Goal: Task Accomplishment & Management: Manage account settings

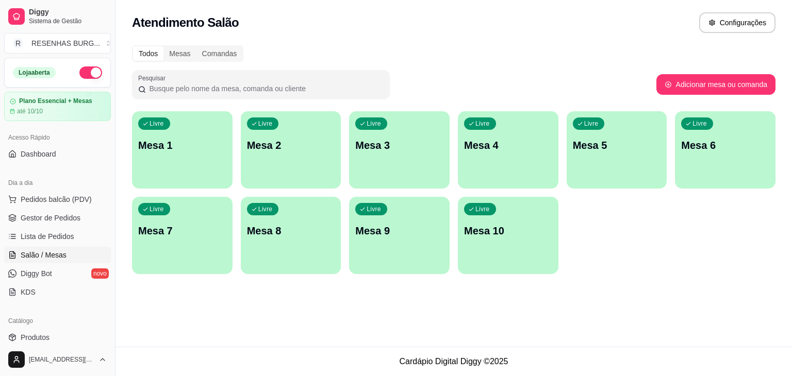
scroll to position [4, 0]
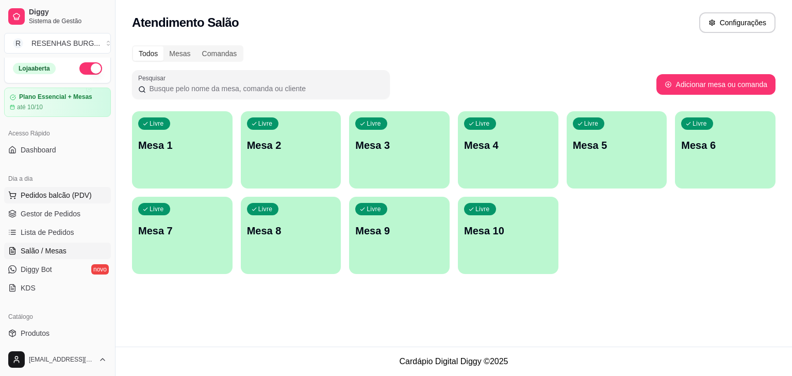
click at [50, 200] on button "Pedidos balcão (PDV)" at bounding box center [57, 195] width 107 height 17
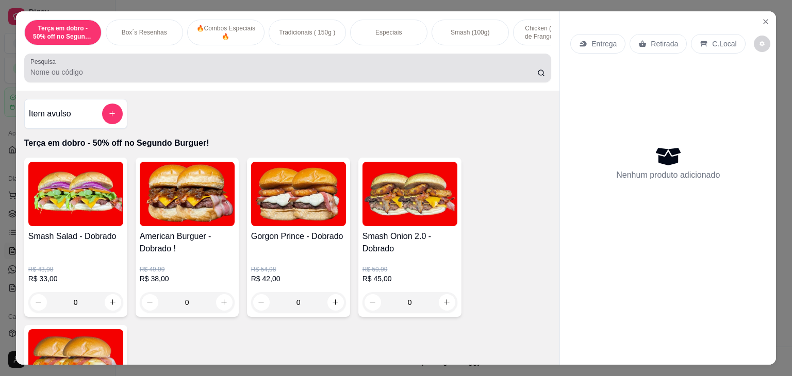
click at [241, 73] on input "Pesquisa" at bounding box center [283, 72] width 507 height 10
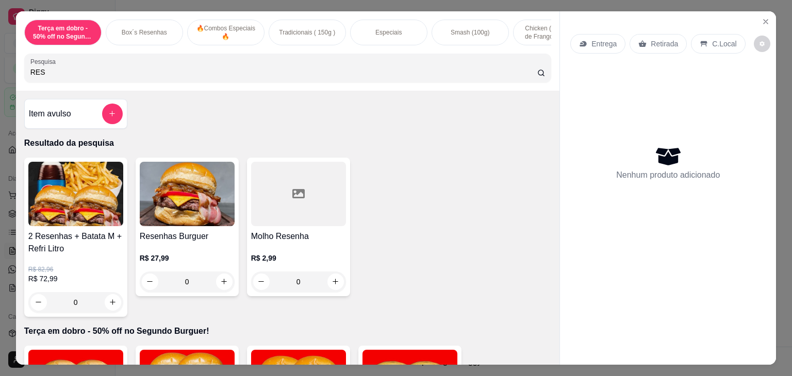
type input "RES"
click at [172, 190] on img at bounding box center [187, 194] width 95 height 64
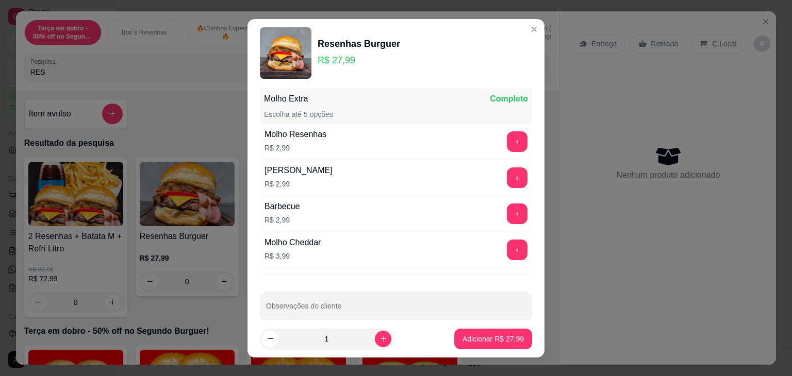
scroll to position [110, 0]
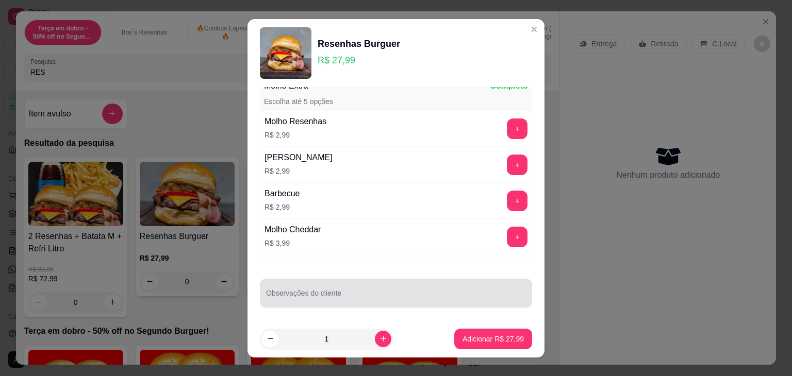
click at [376, 288] on div at bounding box center [396, 293] width 260 height 21
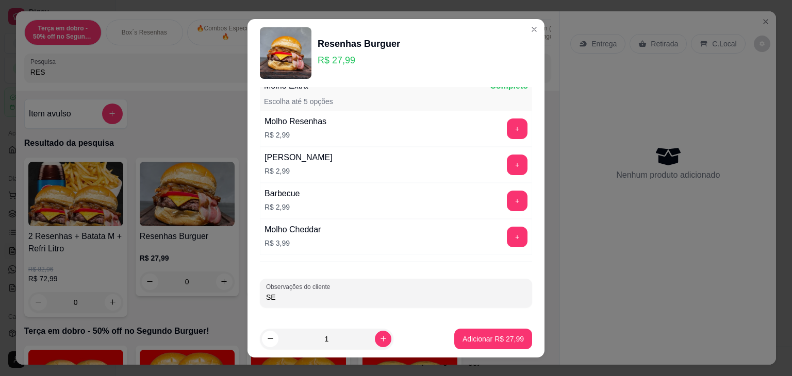
type input "S"
type input "COLOCAR O MOLHO FORA A PARTE E PARTIR AO MEIO"
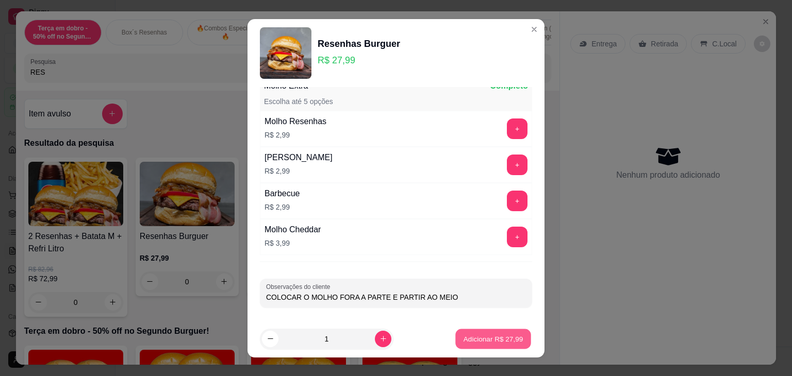
click at [479, 339] on p "Adicionar R$ 27,99" at bounding box center [494, 339] width 60 height 10
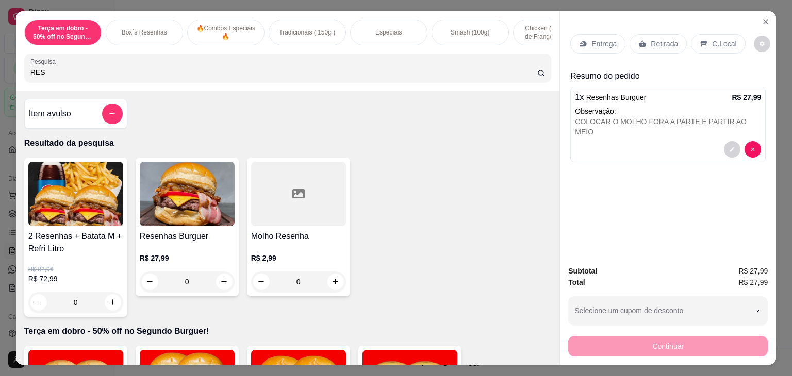
click at [652, 44] on p "Retirada" at bounding box center [664, 44] width 27 height 10
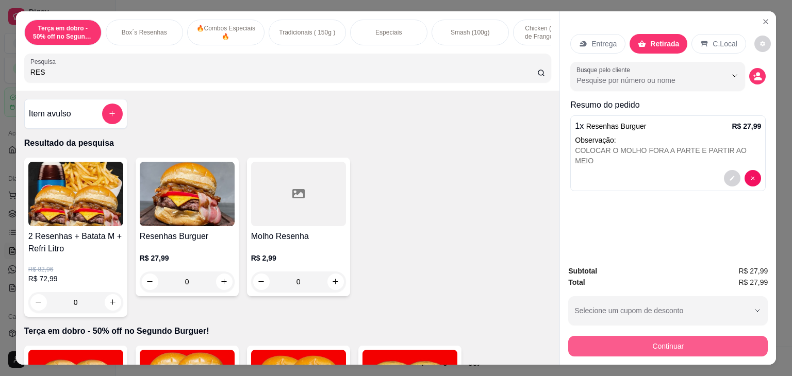
click at [671, 340] on button "Continuar" at bounding box center [668, 346] width 200 height 21
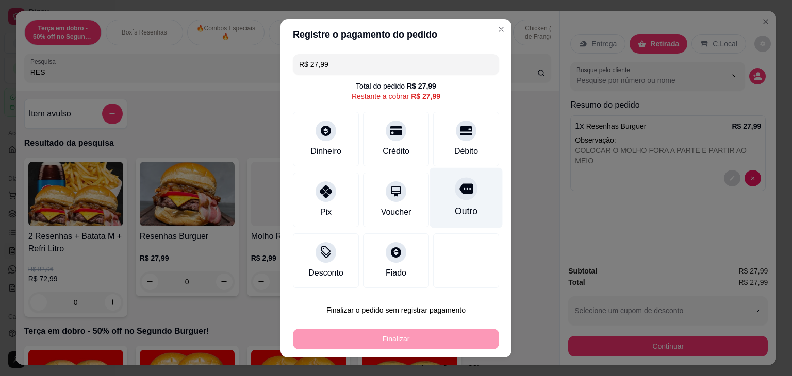
click at [459, 192] on icon at bounding box center [465, 189] width 13 height 10
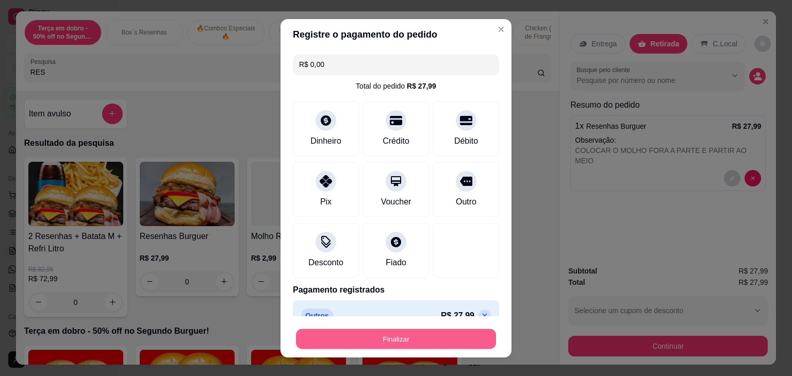
click at [439, 335] on button "Finalizar" at bounding box center [396, 339] width 200 height 20
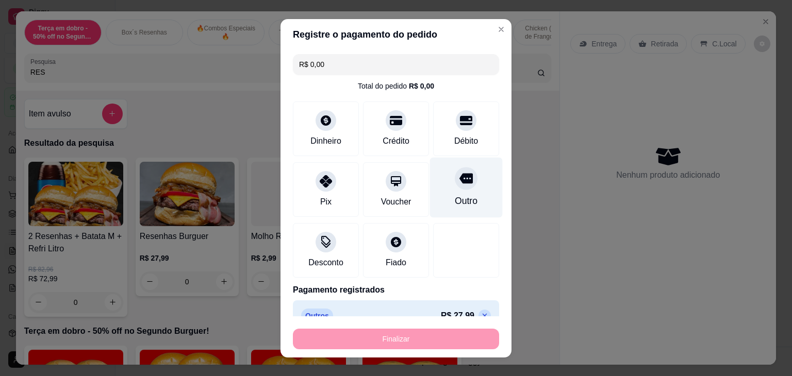
type input "-R$ 27,99"
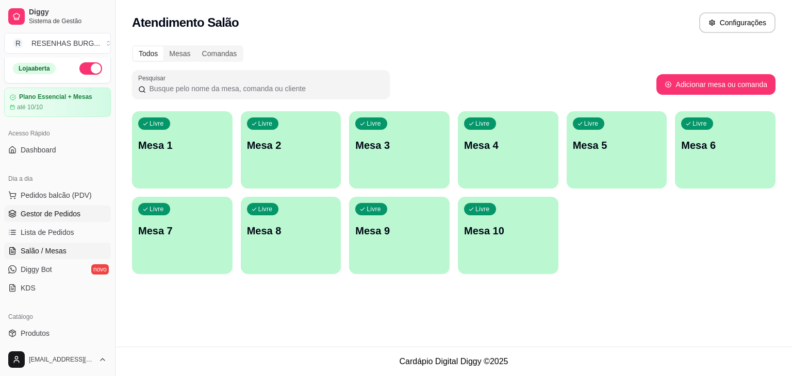
click at [69, 211] on span "Gestor de Pedidos" at bounding box center [51, 214] width 60 height 10
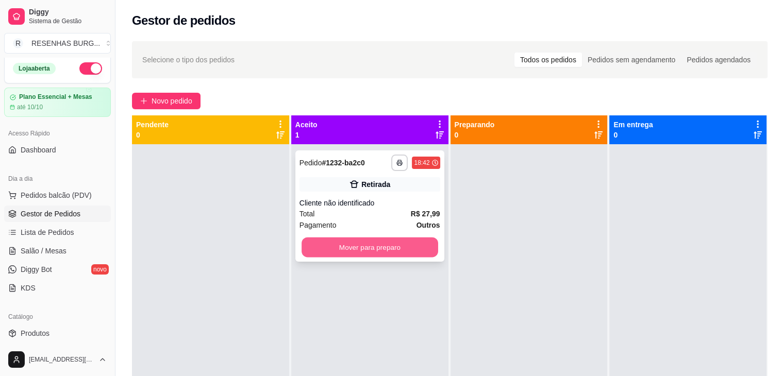
click at [340, 253] on button "Mover para preparo" at bounding box center [370, 248] width 137 height 20
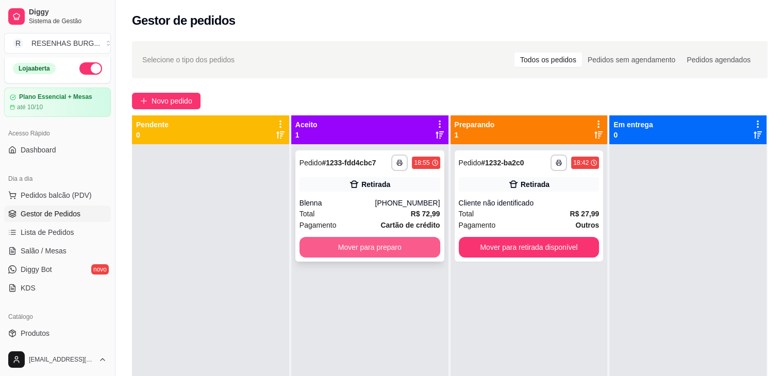
click at [371, 252] on button "Mover para preparo" at bounding box center [370, 247] width 141 height 21
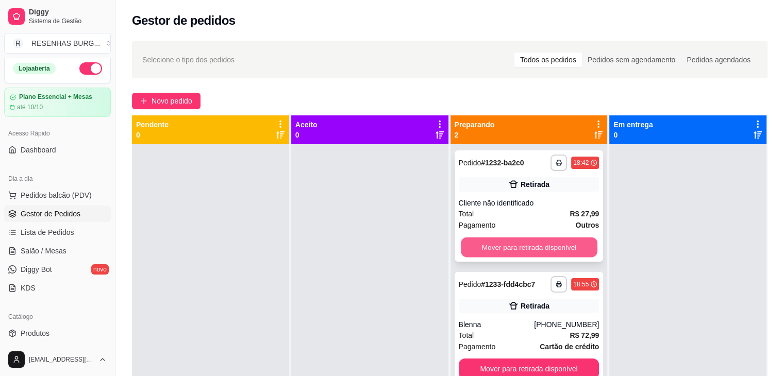
click at [551, 246] on button "Mover para retirada disponível" at bounding box center [529, 248] width 137 height 20
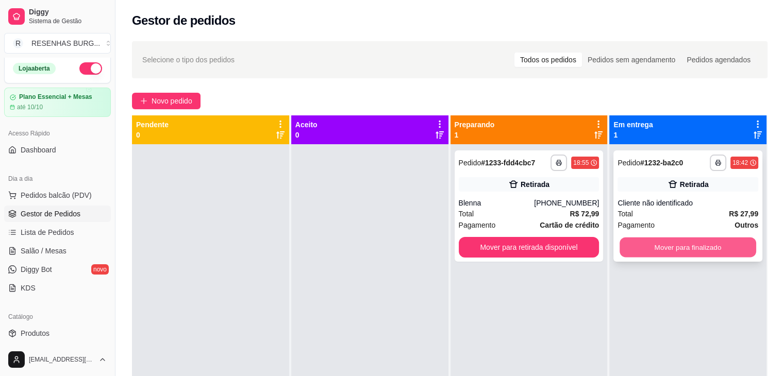
click at [675, 254] on button "Mover para finalizado" at bounding box center [688, 248] width 137 height 20
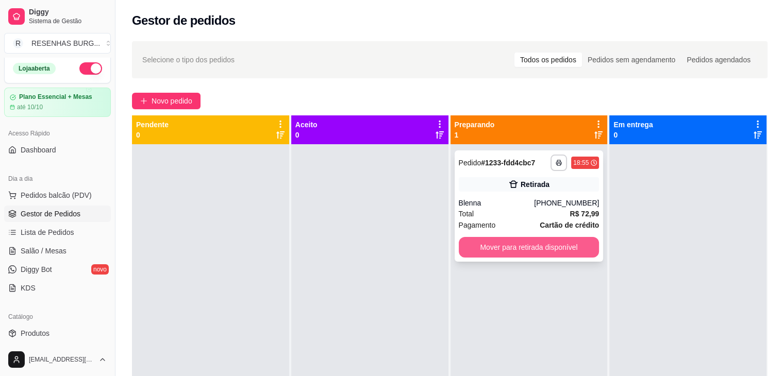
click at [489, 248] on button "Mover para retirada disponível" at bounding box center [529, 247] width 141 height 21
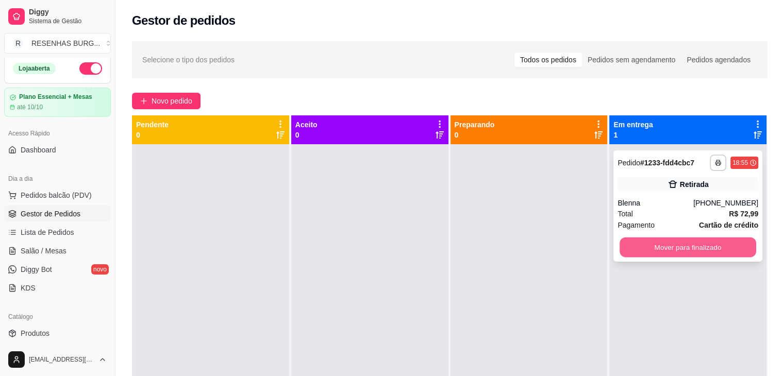
click at [676, 253] on button "Mover para finalizado" at bounding box center [688, 248] width 137 height 20
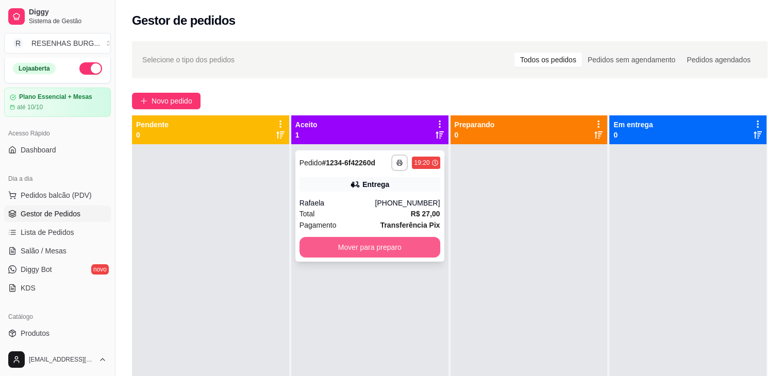
click at [377, 250] on button "Mover para preparo" at bounding box center [370, 247] width 141 height 21
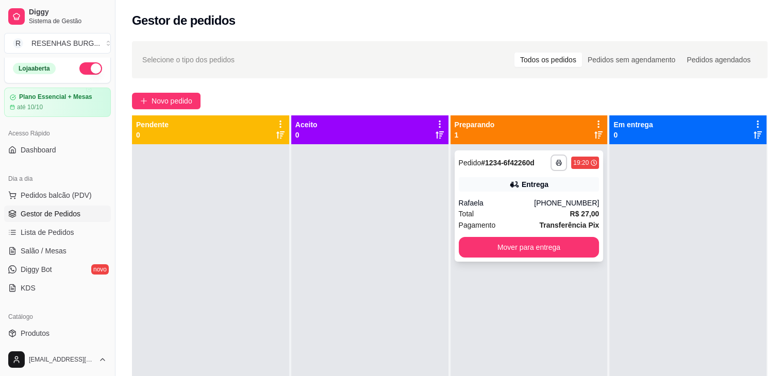
click at [510, 205] on div "Rafaela" at bounding box center [497, 203] width 76 height 10
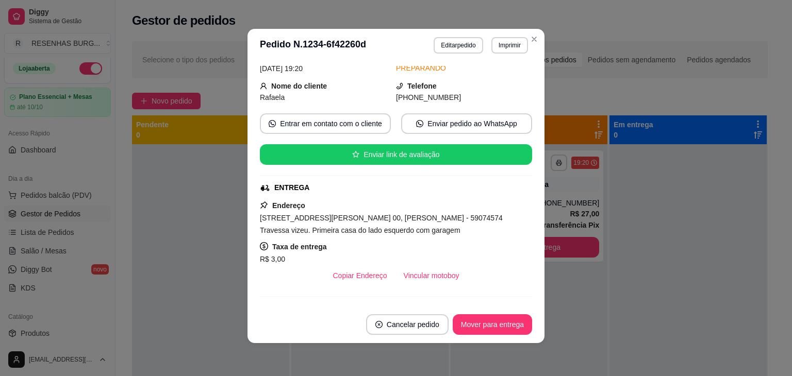
scroll to position [103, 0]
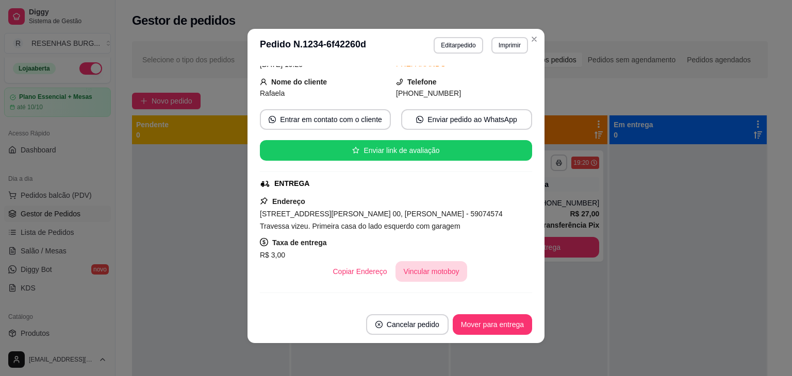
click at [420, 274] on button "Vincular motoboy" at bounding box center [432, 271] width 72 height 21
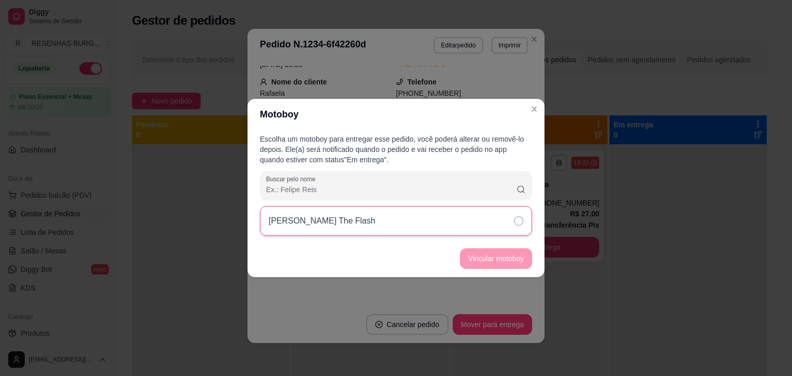
click at [518, 226] on div "[PERSON_NAME] The Flash" at bounding box center [396, 221] width 272 height 30
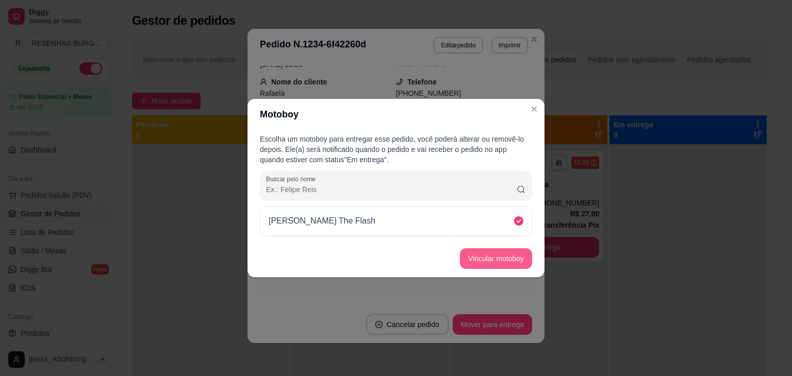
click at [519, 263] on button "Vincular motoboy" at bounding box center [496, 259] width 72 height 21
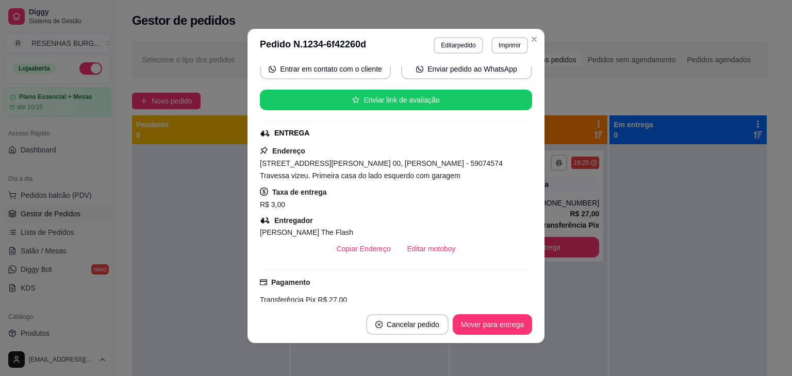
scroll to position [53, 0]
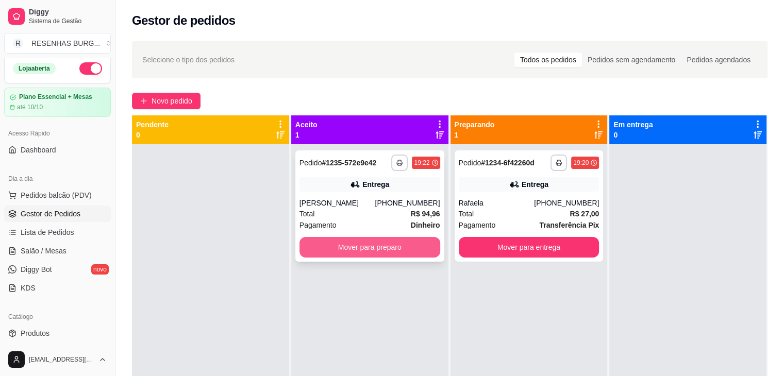
click at [359, 243] on button "Mover para preparo" at bounding box center [370, 247] width 141 height 21
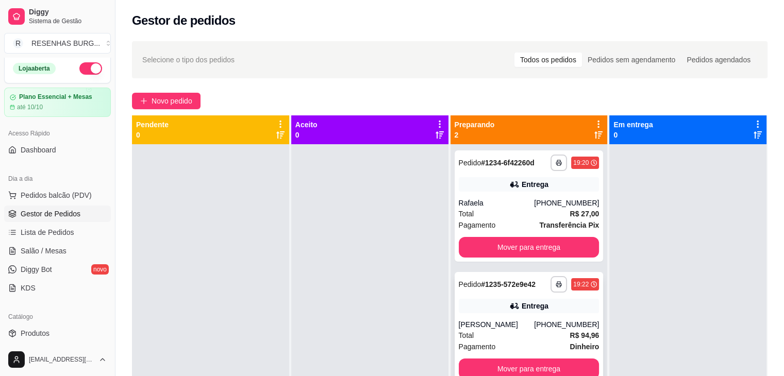
click at [513, 333] on div "Total R$ 94,96" at bounding box center [529, 335] width 141 height 11
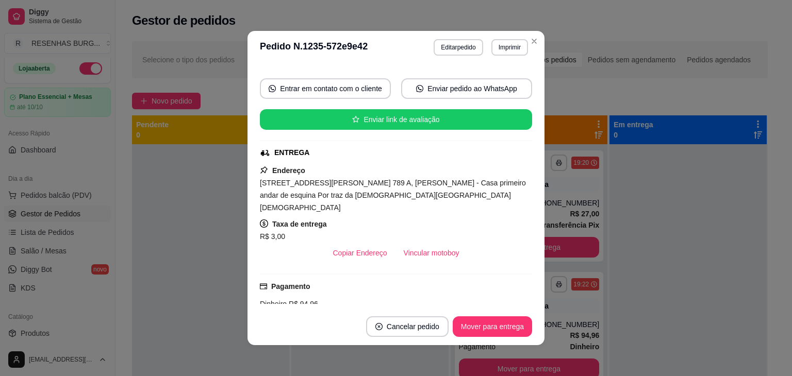
scroll to position [155, 0]
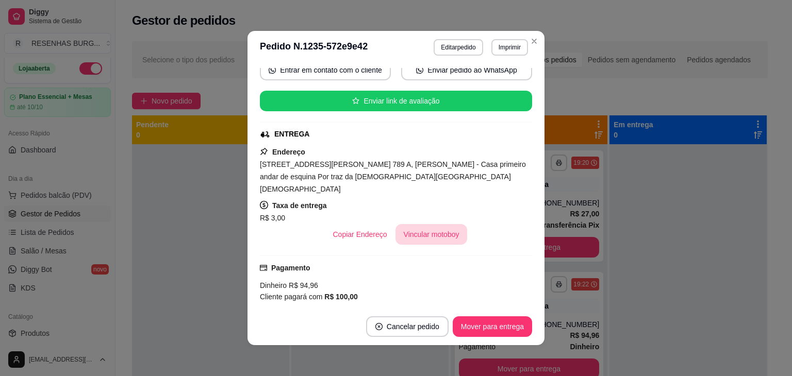
click at [438, 225] on button "Vincular motoboy" at bounding box center [432, 234] width 72 height 21
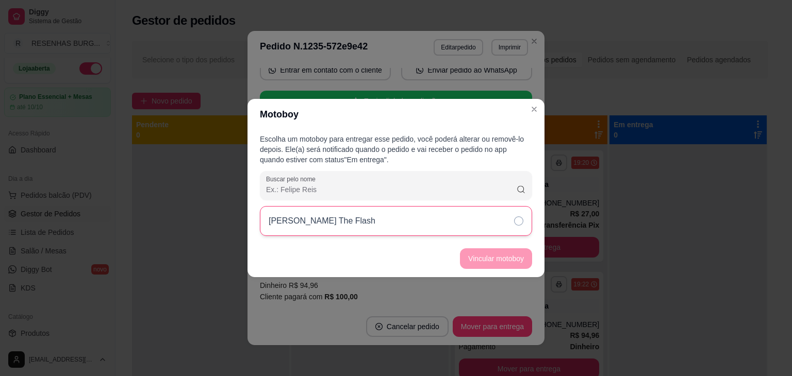
click at [512, 223] on div "[PERSON_NAME] The Flash" at bounding box center [396, 221] width 272 height 30
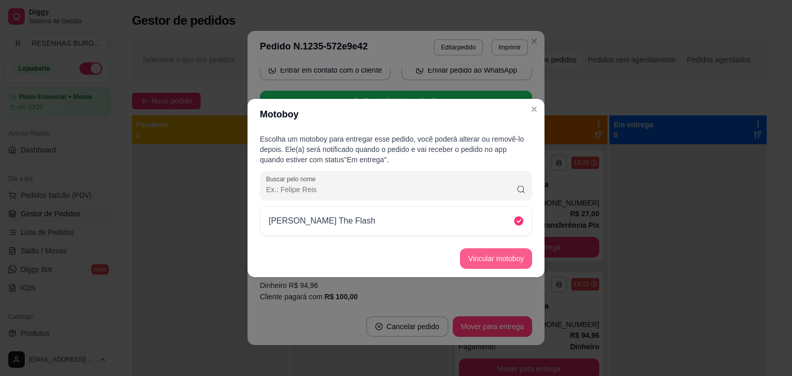
click at [517, 256] on button "Vincular motoboy" at bounding box center [496, 259] width 72 height 21
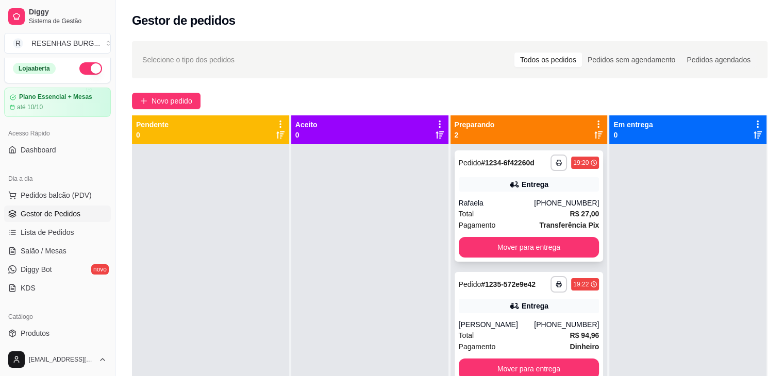
click at [569, 196] on div "**********" at bounding box center [529, 206] width 149 height 111
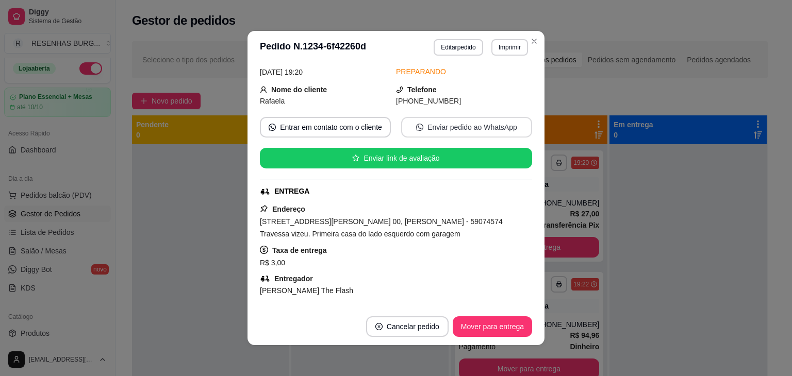
scroll to position [103, 0]
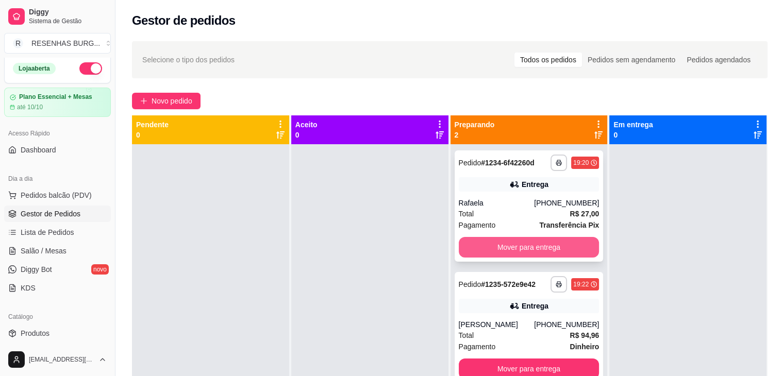
click at [522, 245] on button "Mover para entrega" at bounding box center [529, 247] width 141 height 21
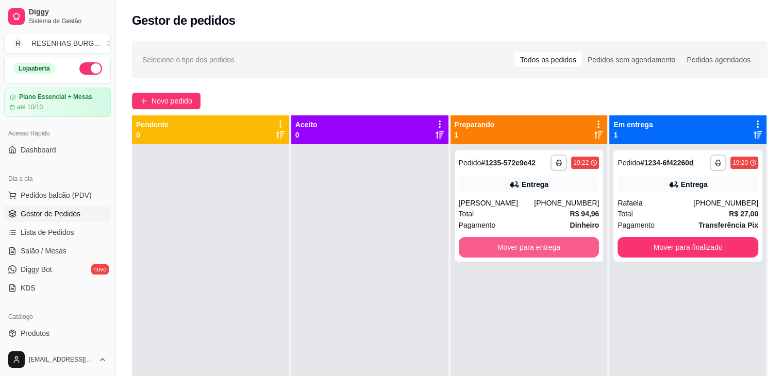
click at [522, 245] on button "Mover para entrega" at bounding box center [529, 247] width 141 height 21
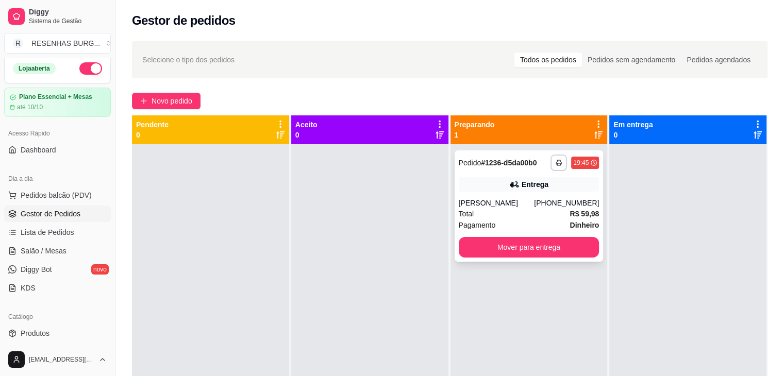
click at [512, 180] on icon at bounding box center [514, 184] width 10 height 10
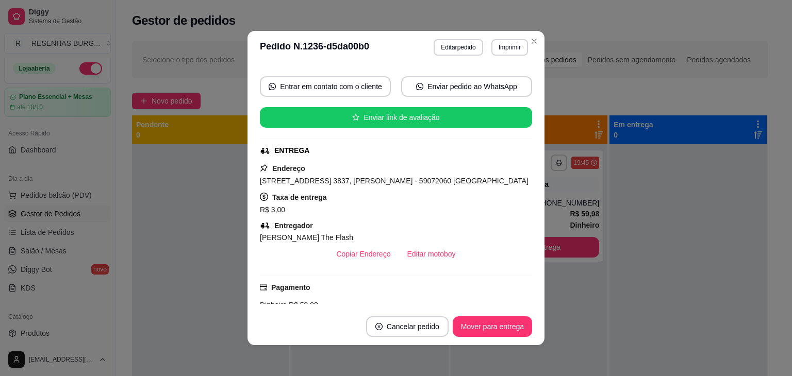
scroll to position [155, 0]
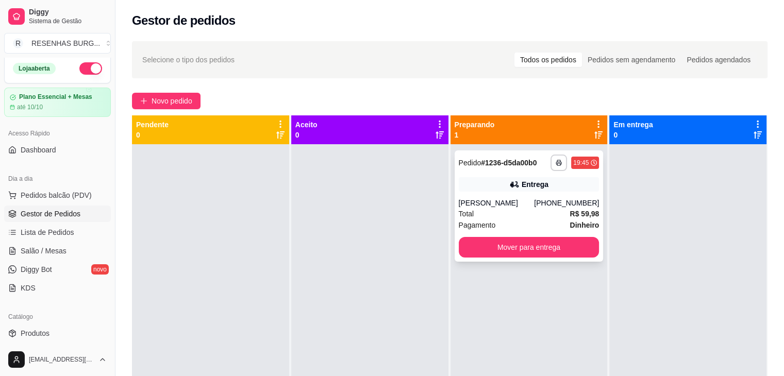
click at [541, 201] on div "[PHONE_NUMBER]" at bounding box center [566, 203] width 65 height 10
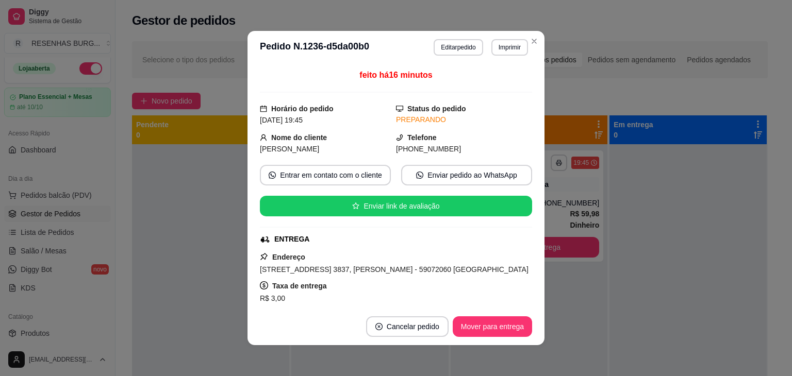
scroll to position [101, 0]
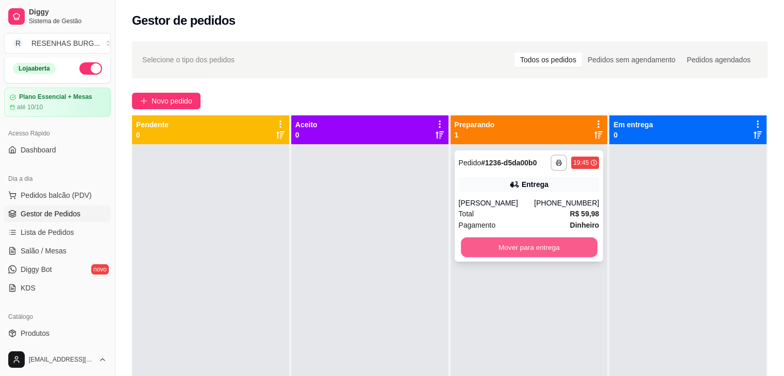
click at [554, 245] on button "Mover para entrega" at bounding box center [529, 248] width 137 height 20
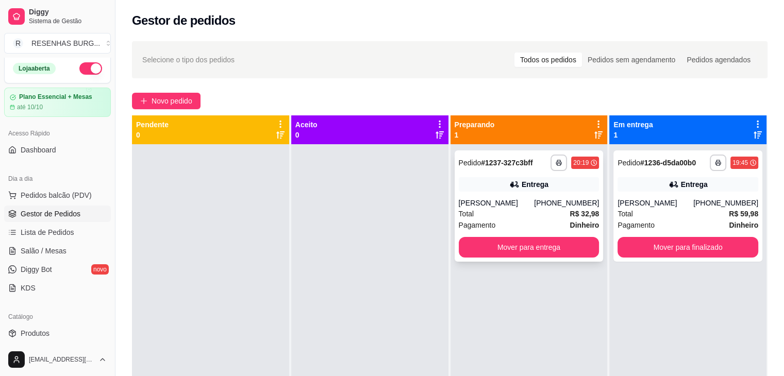
click at [526, 204] on div "[PERSON_NAME]" at bounding box center [497, 203] width 76 height 10
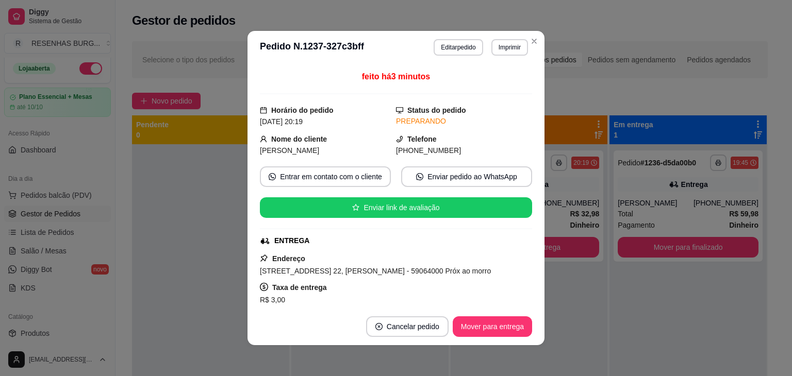
scroll to position [103, 0]
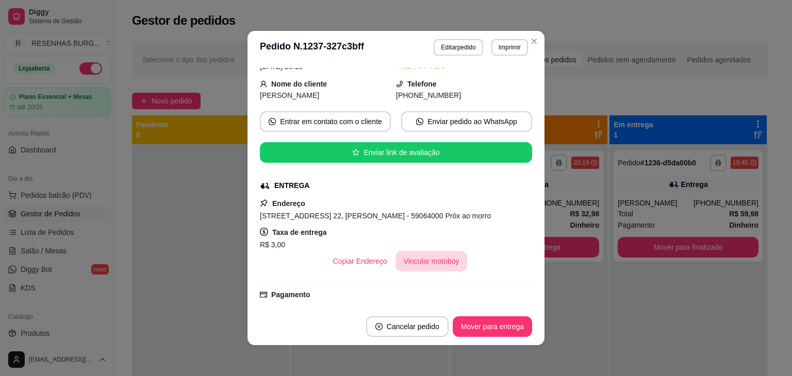
click at [434, 267] on button "Vincular motoboy" at bounding box center [432, 261] width 72 height 21
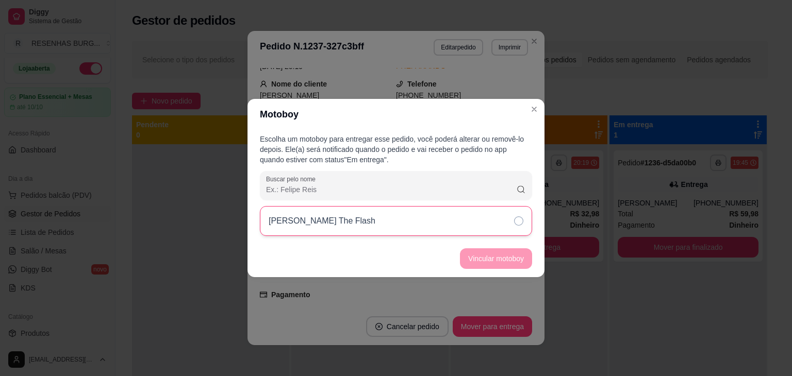
click at [517, 225] on div "[PERSON_NAME] The Flash" at bounding box center [396, 221] width 272 height 30
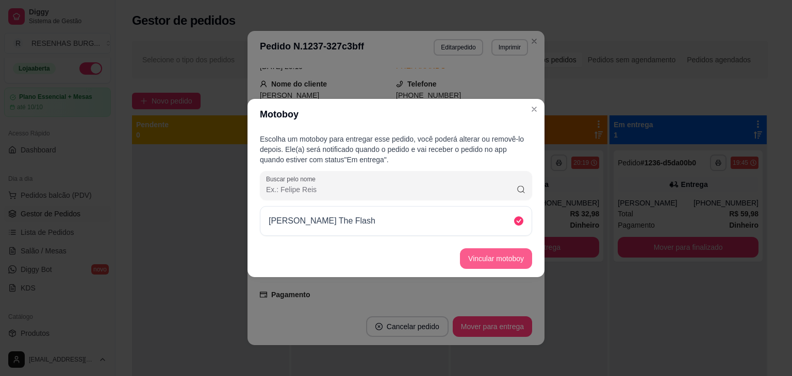
click at [520, 262] on button "Vincular motoboy" at bounding box center [496, 259] width 72 height 21
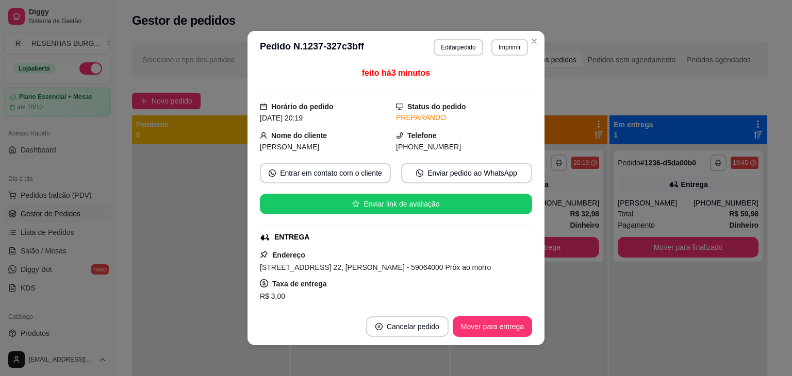
scroll to position [258, 0]
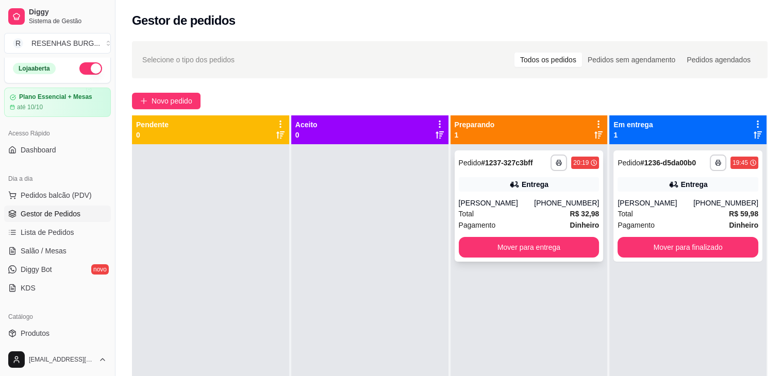
click at [535, 203] on div "[PERSON_NAME]" at bounding box center [497, 203] width 76 height 10
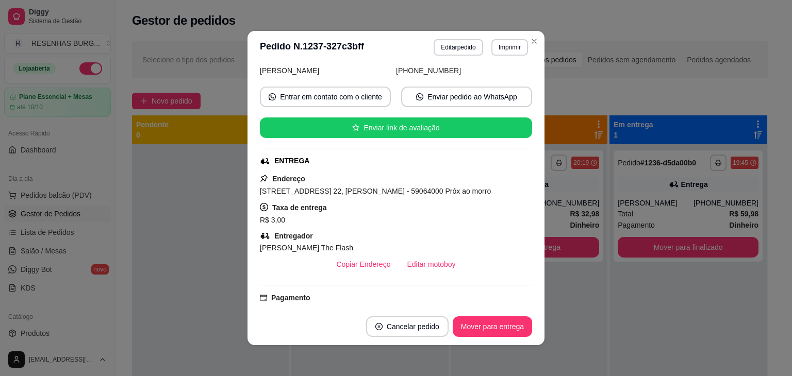
scroll to position [153, 0]
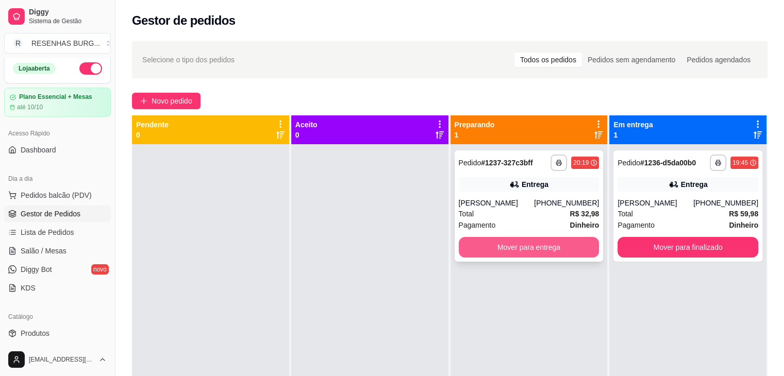
click at [502, 250] on button "Mover para entrega" at bounding box center [529, 247] width 141 height 21
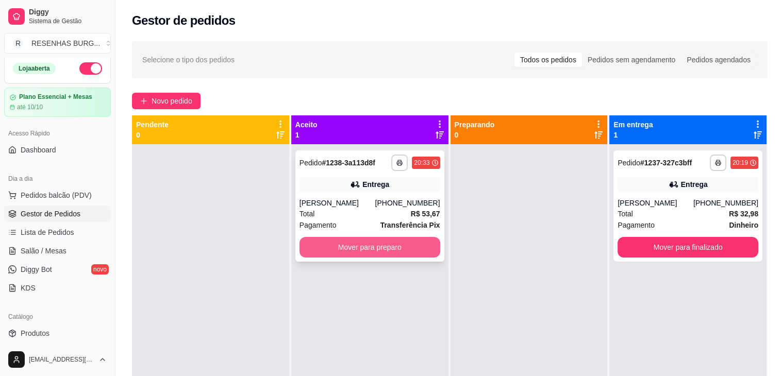
click at [412, 252] on button "Mover para preparo" at bounding box center [370, 247] width 141 height 21
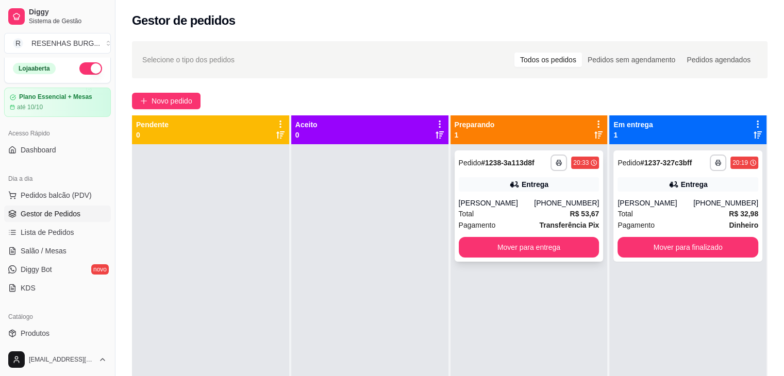
click at [526, 185] on div "Entrega" at bounding box center [535, 184] width 27 height 10
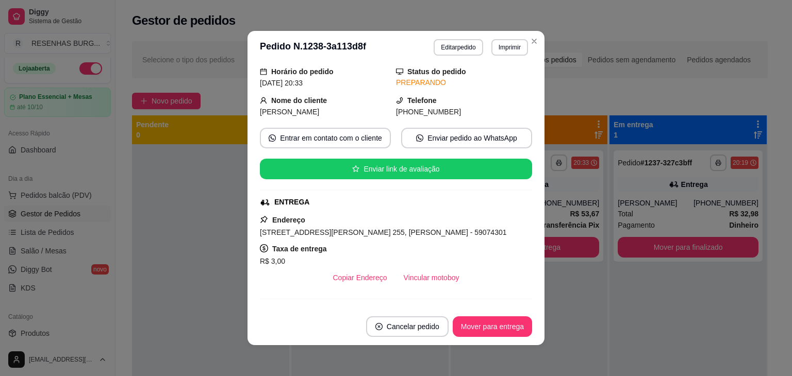
scroll to position [103, 0]
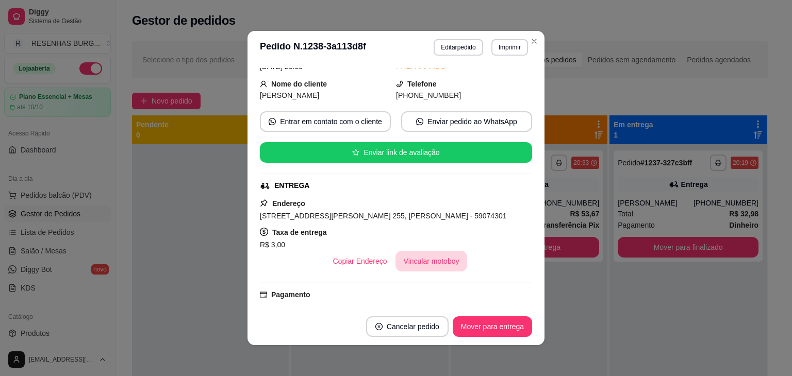
click at [405, 255] on button "Vincular motoboy" at bounding box center [432, 261] width 72 height 21
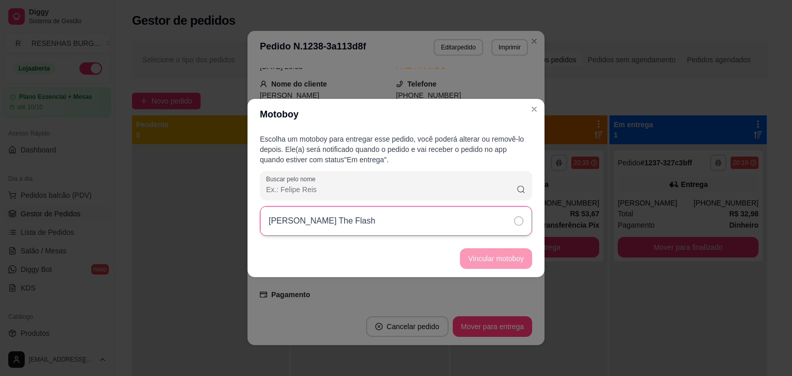
click at [497, 219] on div "[PERSON_NAME] The Flash" at bounding box center [396, 221] width 272 height 30
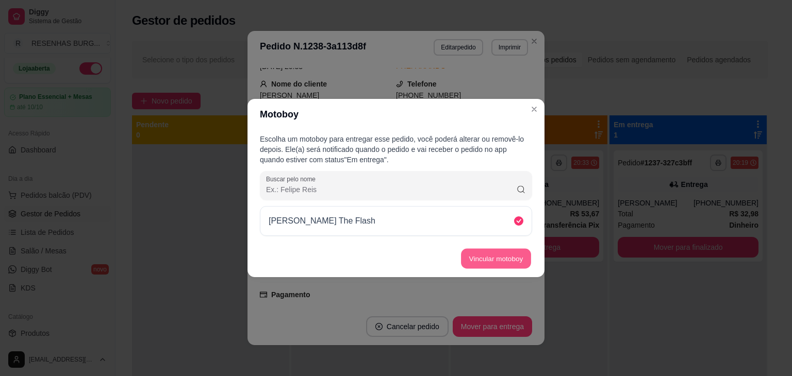
click at [520, 255] on button "Vincular motoboy" at bounding box center [496, 259] width 70 height 20
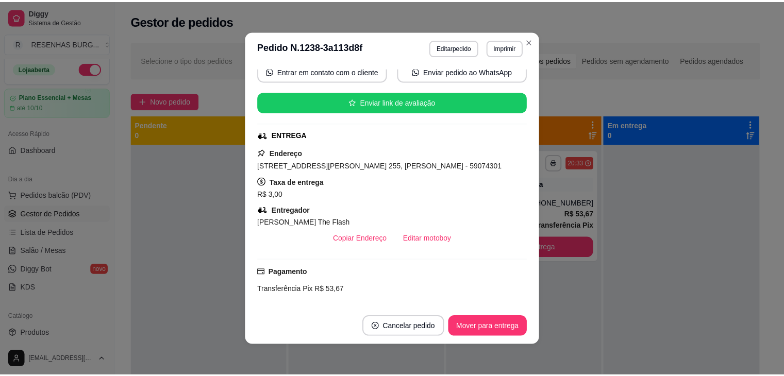
scroll to position [53, 0]
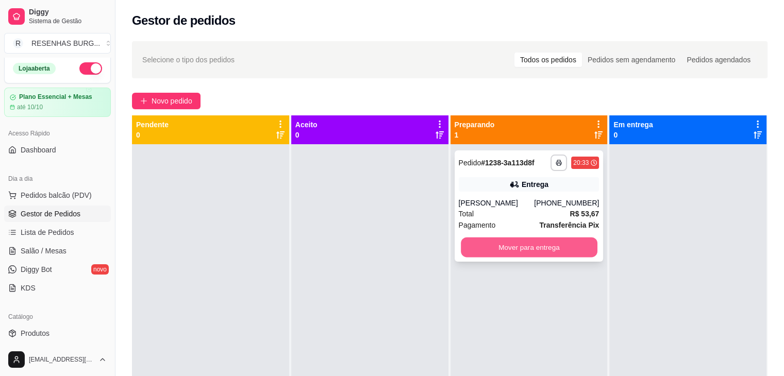
click at [539, 250] on button "Mover para entrega" at bounding box center [529, 248] width 137 height 20
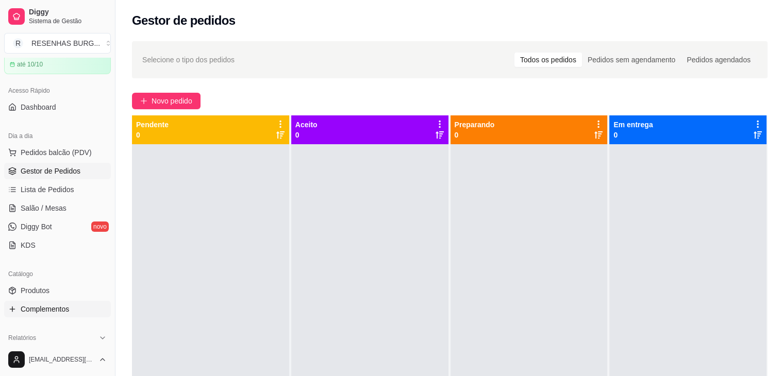
scroll to position [56, 0]
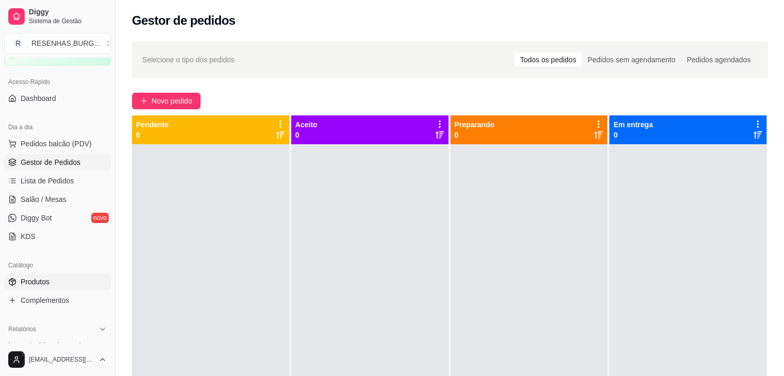
click at [44, 282] on span "Produtos" at bounding box center [35, 282] width 29 height 10
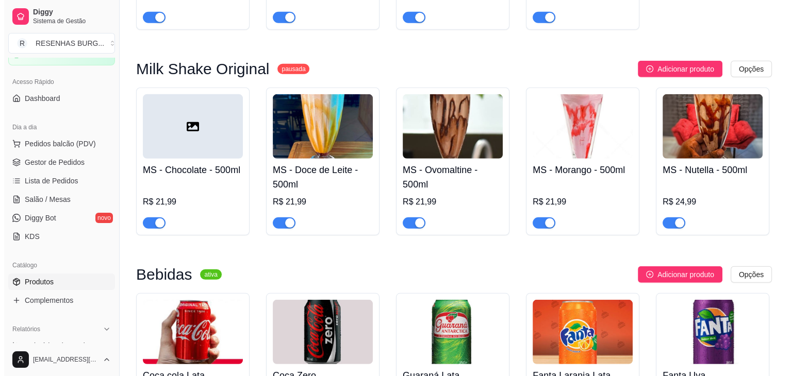
scroll to position [2836, 0]
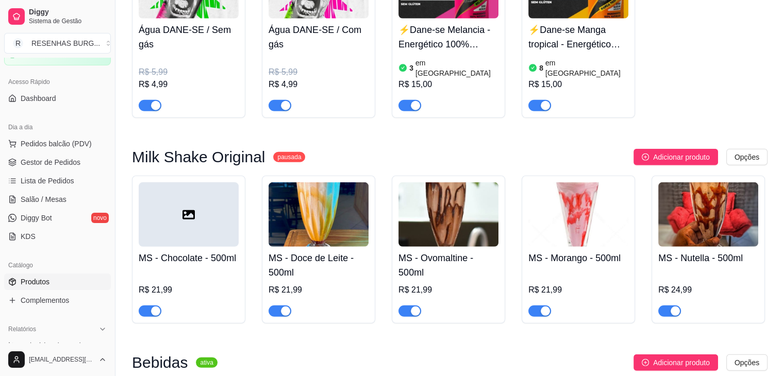
click at [213, 251] on h4 "MS - Chocolate - 500ml" at bounding box center [189, 258] width 100 height 14
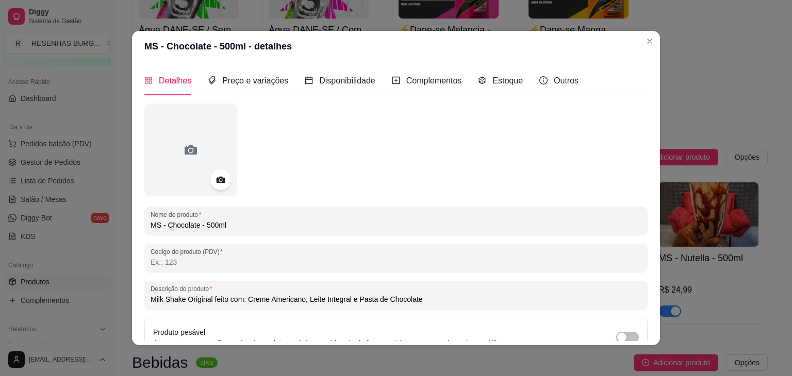
click at [213, 225] on input "MS - Chocolate - 500ml" at bounding box center [396, 225] width 491 height 10
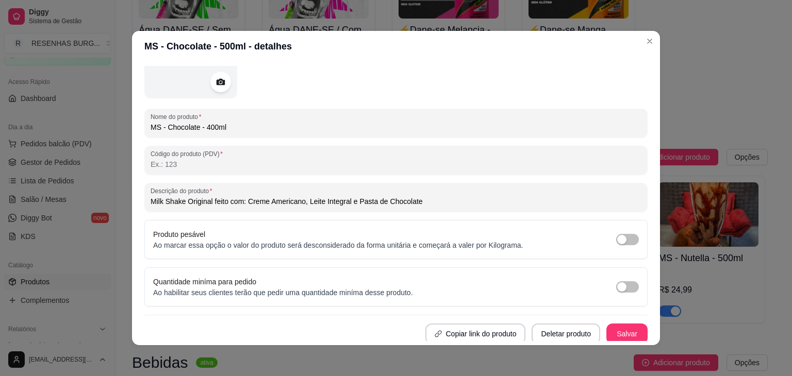
scroll to position [101, 0]
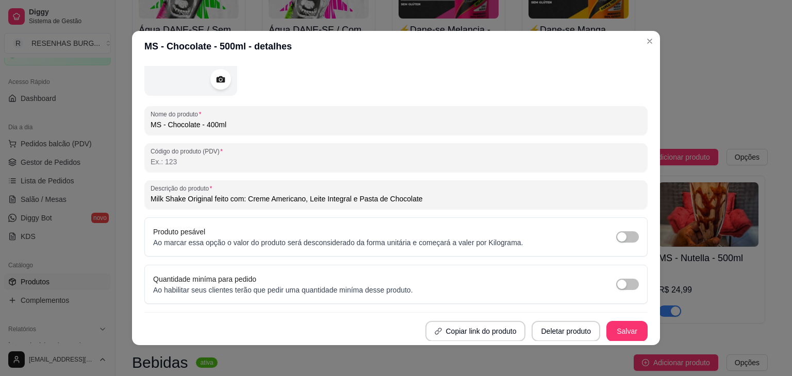
type input "MS - Chocolate - 400ml"
click at [618, 330] on button "Salvar" at bounding box center [627, 332] width 40 height 20
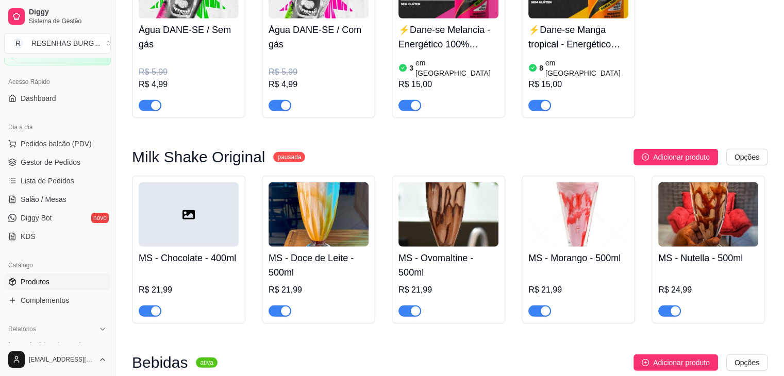
click at [314, 213] on img at bounding box center [319, 215] width 100 height 64
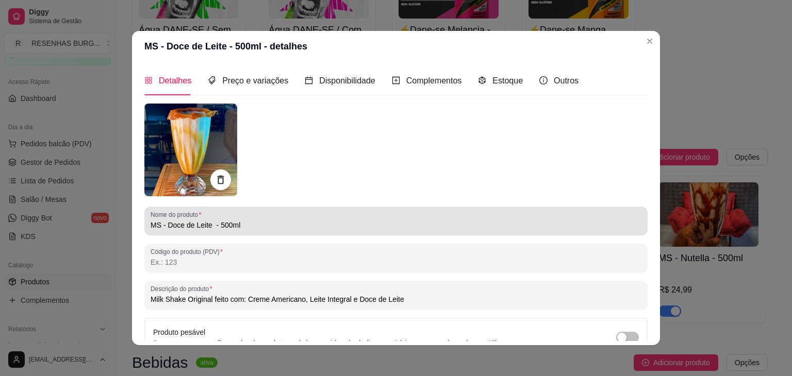
click at [228, 226] on input "MS - Doce de Leite - 500ml" at bounding box center [396, 225] width 491 height 10
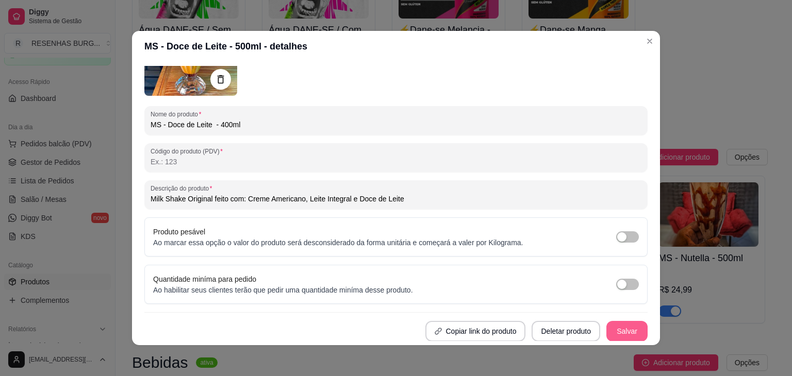
type input "MS - Doce de Leite - 400ml"
click at [613, 333] on button "Salvar" at bounding box center [626, 331] width 41 height 21
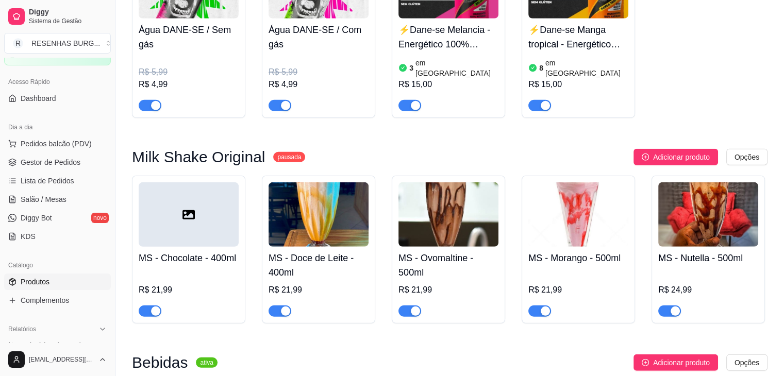
click at [459, 194] on img at bounding box center [449, 215] width 100 height 64
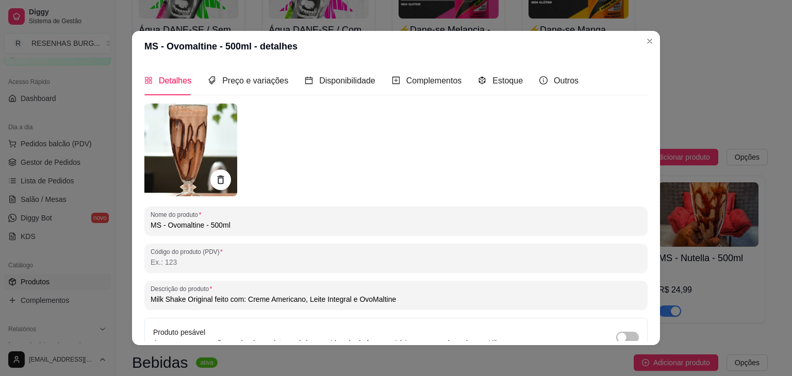
click at [212, 225] on input "MS - Ovomaltine - 500ml" at bounding box center [396, 225] width 491 height 10
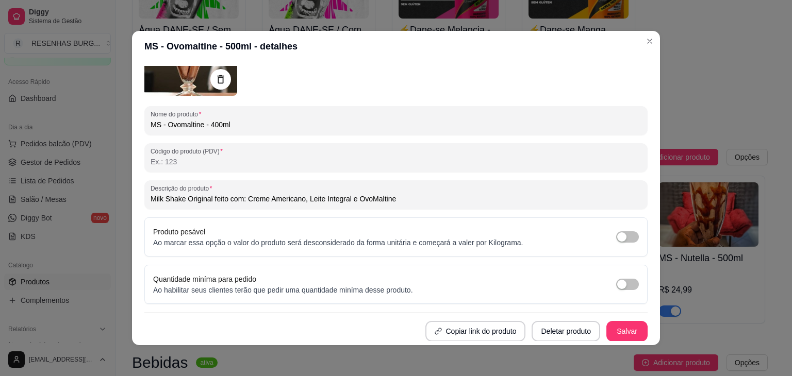
type input "MS - Ovomaltine - 400ml"
click at [607, 337] on button "Salvar" at bounding box center [627, 332] width 40 height 20
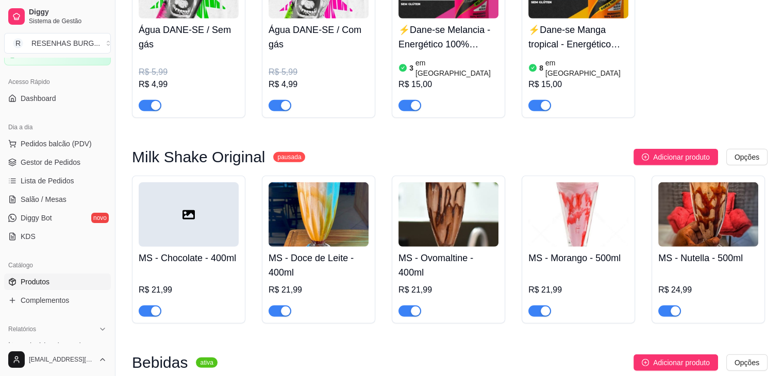
click at [614, 197] on img at bounding box center [579, 215] width 100 height 64
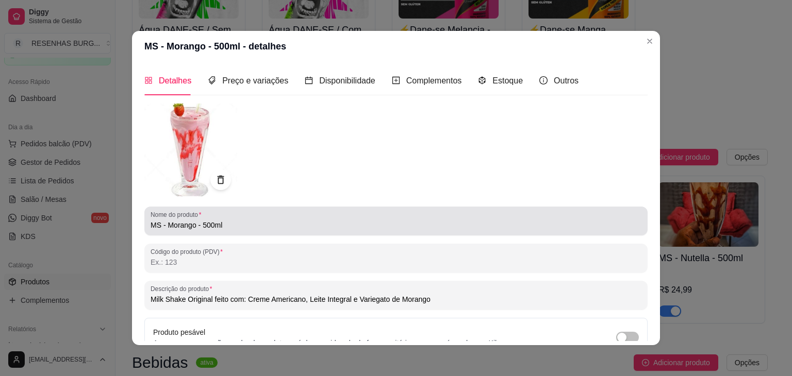
click at [205, 219] on div "MS - Morango - 500ml" at bounding box center [396, 221] width 491 height 21
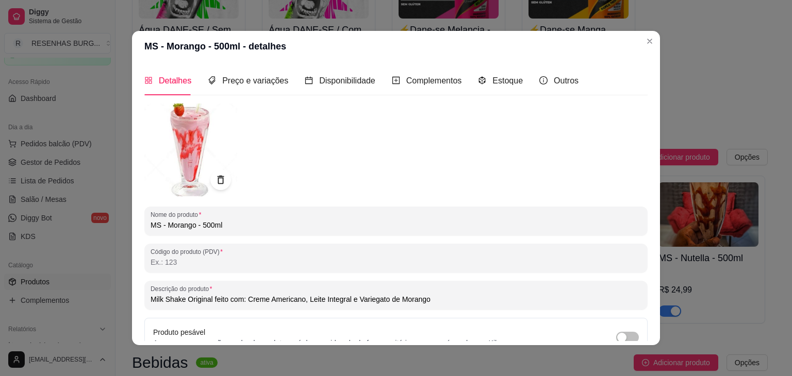
click at [202, 227] on input "MS - Morango - 500ml" at bounding box center [396, 225] width 491 height 10
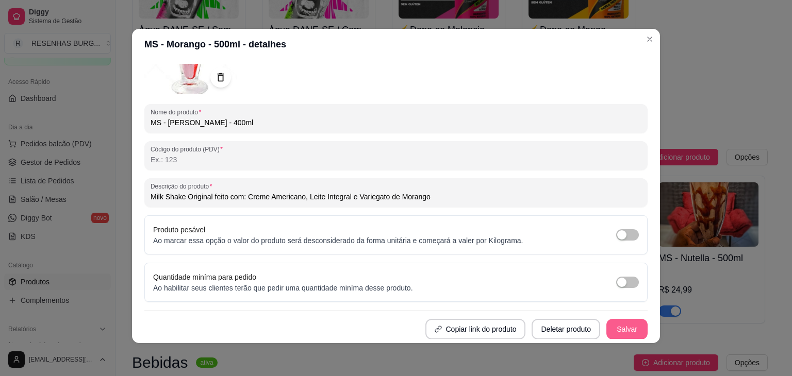
type input "MS - [PERSON_NAME] - 400ml"
click at [615, 333] on button "Salvar" at bounding box center [626, 329] width 41 height 21
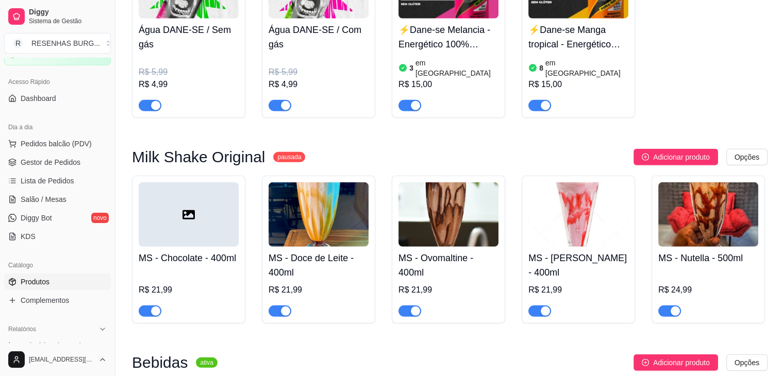
click at [716, 211] on img at bounding box center [708, 215] width 100 height 64
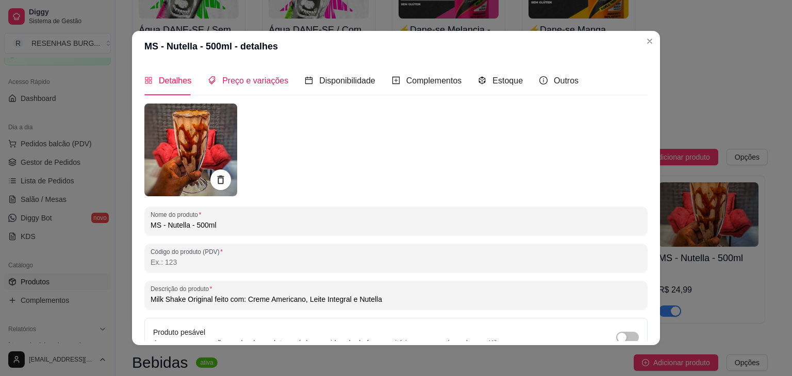
click at [245, 83] on span "Preço e variações" at bounding box center [255, 80] width 66 height 9
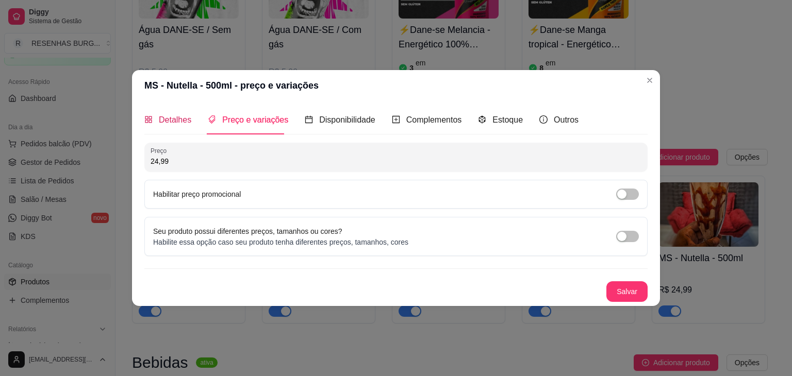
click at [175, 120] on span "Detalhes" at bounding box center [175, 120] width 32 height 9
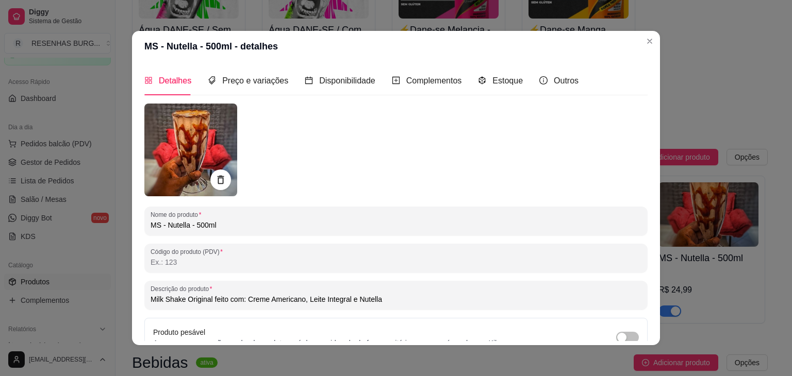
click at [200, 221] on input "MS - Nutella - 500ml" at bounding box center [396, 225] width 491 height 10
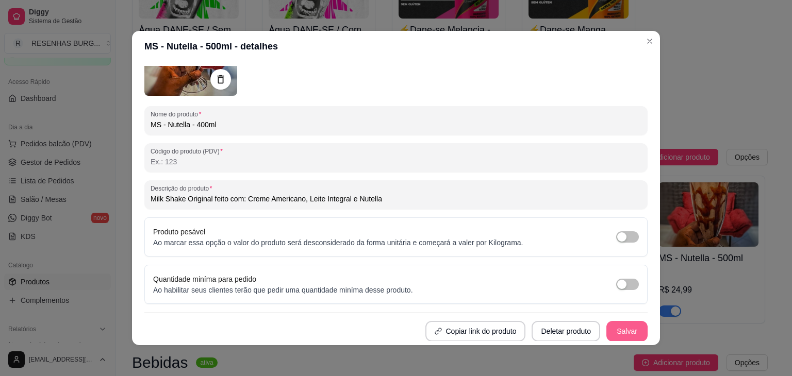
scroll to position [2, 0]
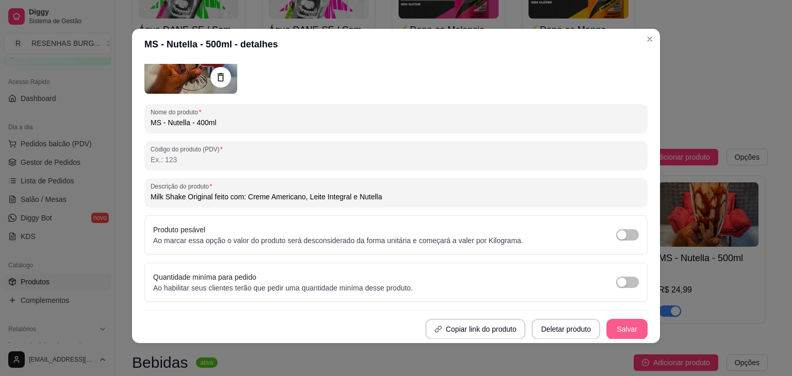
type input "MS - Nutella - 400ml"
click at [607, 321] on button "Salvar" at bounding box center [627, 330] width 40 height 20
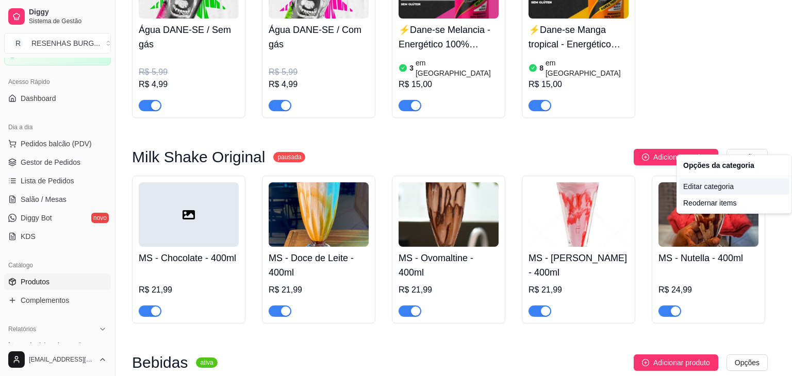
click at [724, 186] on div "Editar categoria" at bounding box center [734, 186] width 110 height 17
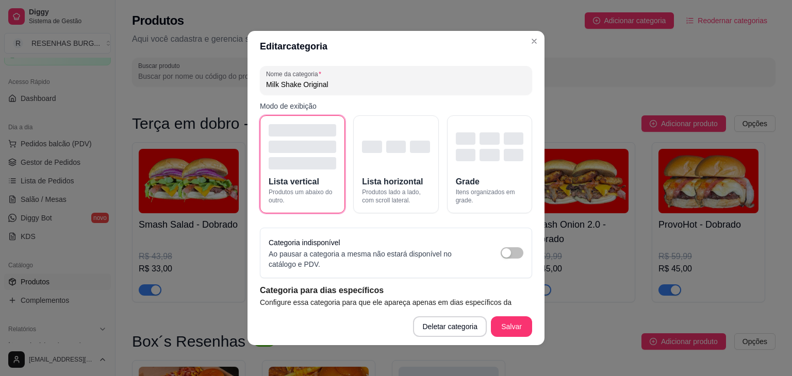
scroll to position [2792, 0]
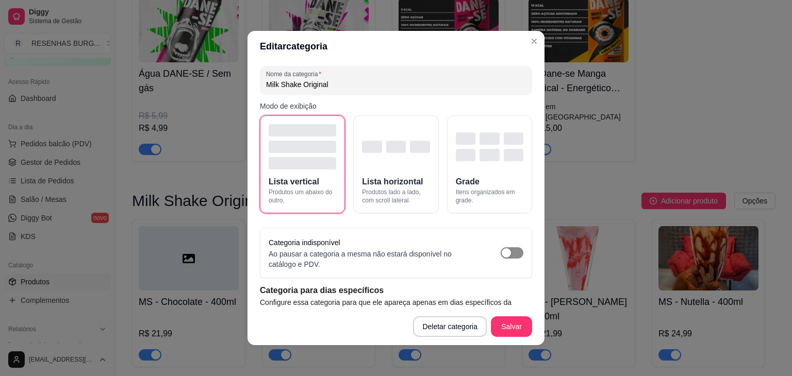
click at [503, 254] on span "button" at bounding box center [512, 253] width 23 height 11
click at [516, 328] on button "Salvar" at bounding box center [511, 327] width 41 height 21
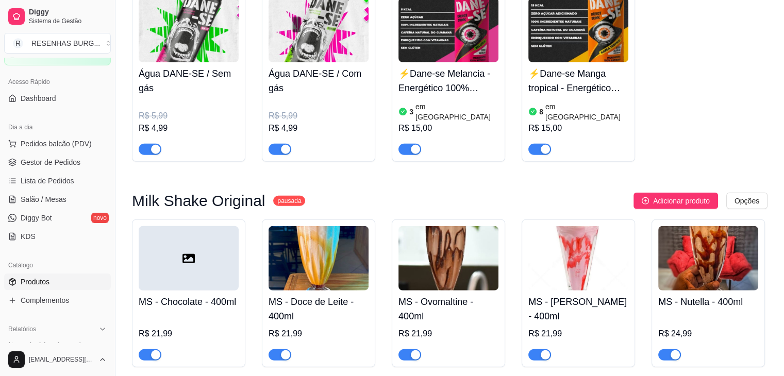
click at [211, 242] on div at bounding box center [189, 258] width 100 height 64
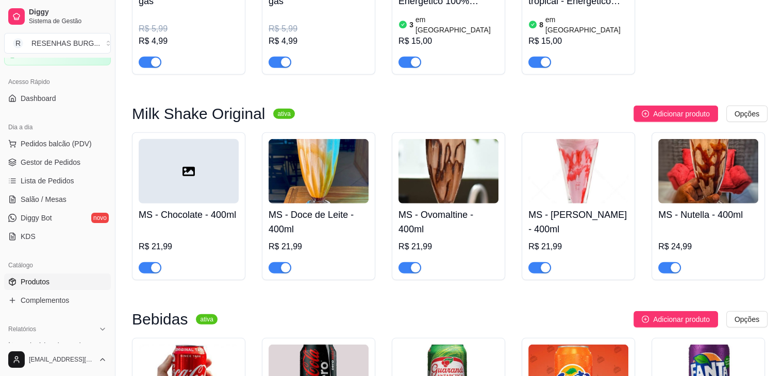
scroll to position [2895, 0]
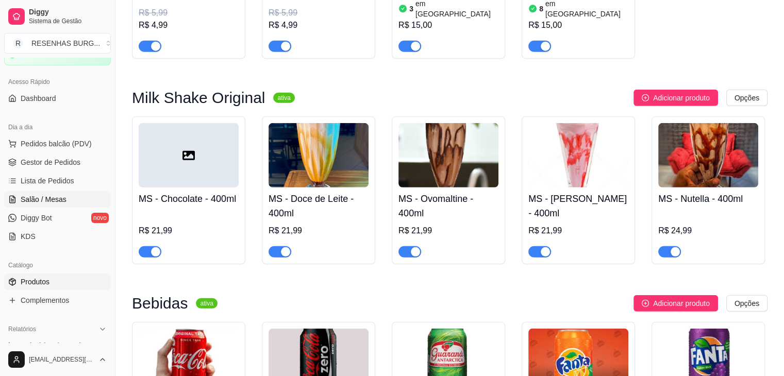
click at [44, 196] on span "Salão / Mesas" at bounding box center [44, 199] width 46 height 10
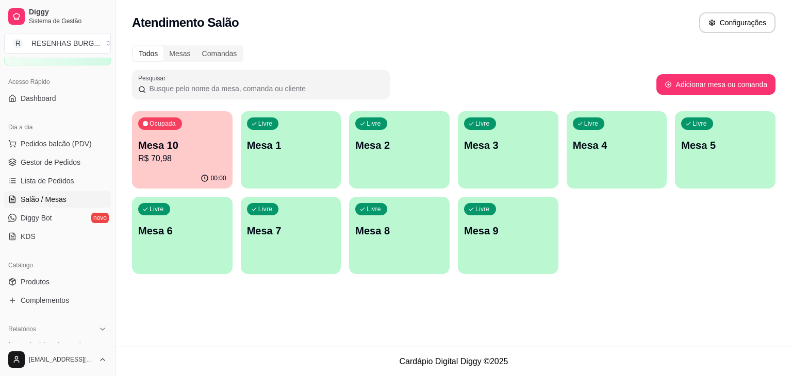
click at [193, 149] on p "Mesa 10" at bounding box center [182, 145] width 88 height 14
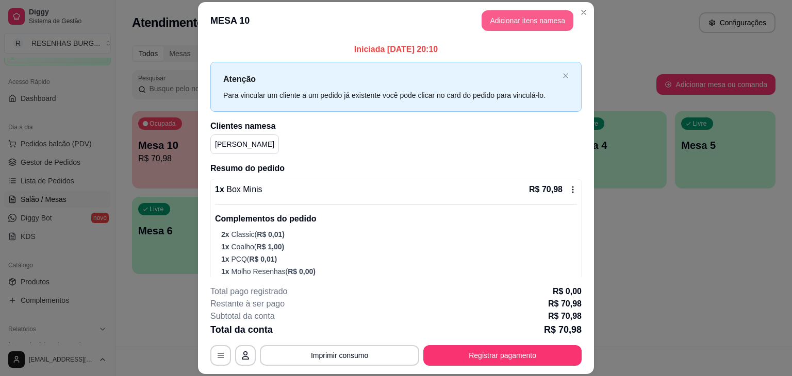
click at [510, 15] on button "Adicionar itens na mesa" at bounding box center [528, 20] width 92 height 21
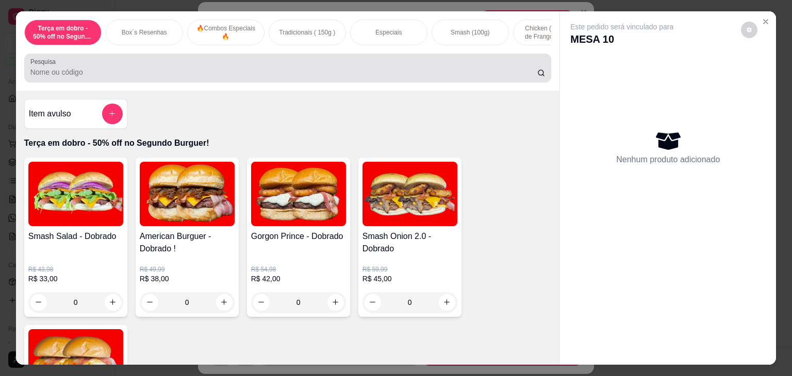
click at [281, 74] on input "Pesquisa" at bounding box center [283, 72] width 507 height 10
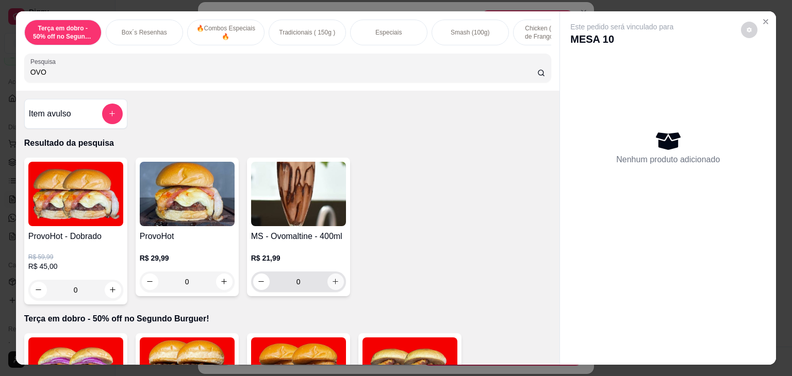
type input "OVO"
click at [332, 286] on icon "increase-product-quantity" at bounding box center [336, 282] width 8 height 8
type input "1"
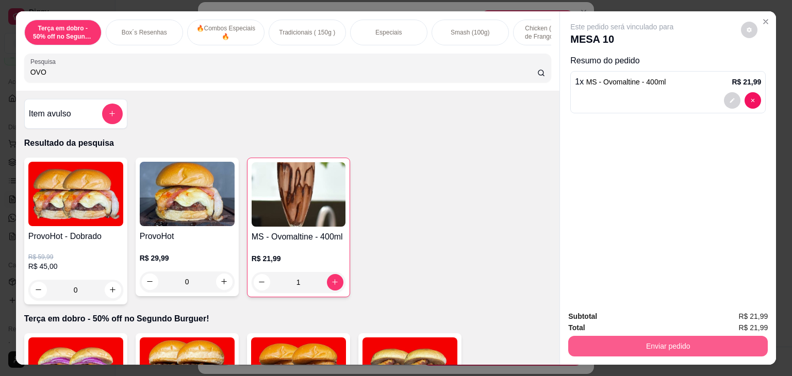
click at [621, 344] on button "Enviar pedido" at bounding box center [668, 346] width 200 height 21
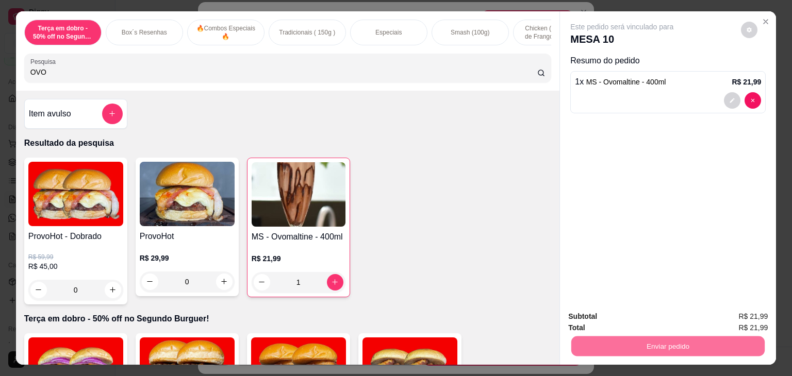
click at [652, 313] on button "Registrar cliente" at bounding box center [672, 317] width 68 height 20
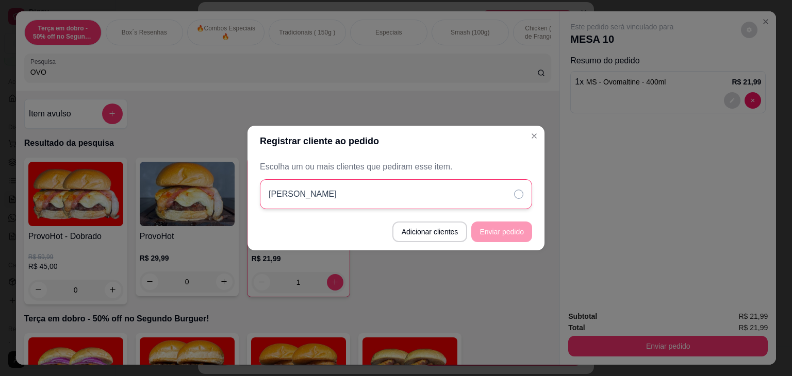
click at [520, 196] on icon at bounding box center [518, 194] width 9 height 9
click at [509, 227] on button "Enviar pedido" at bounding box center [501, 232] width 61 height 21
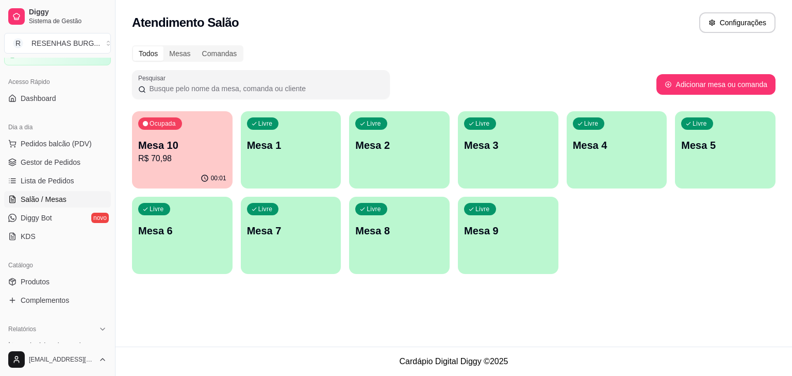
click at [263, 145] on p "Mesa 1" at bounding box center [291, 145] width 88 height 14
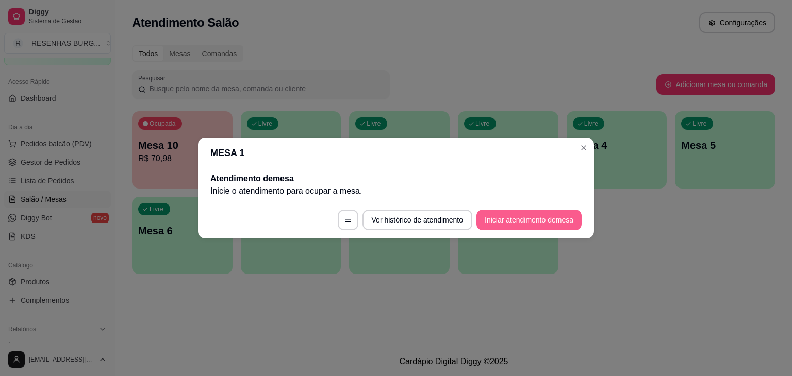
click at [504, 221] on button "Iniciar atendimento de mesa" at bounding box center [528, 220] width 105 height 21
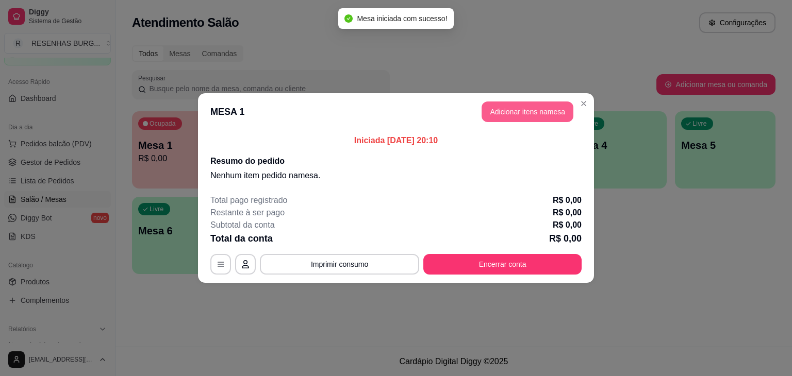
click at [545, 112] on button "Adicionar itens na mesa" at bounding box center [528, 112] width 92 height 21
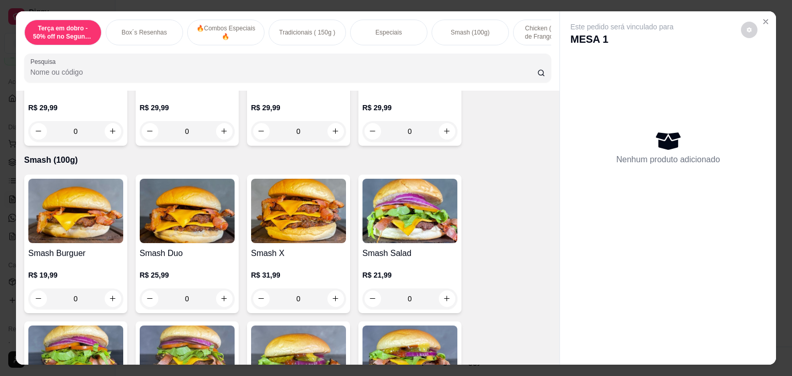
scroll to position [1495, 0]
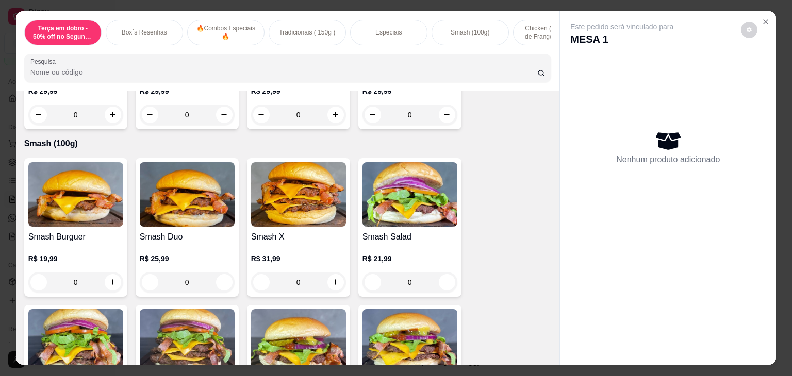
click at [110, 286] on div "0" at bounding box center [75, 282] width 95 height 21
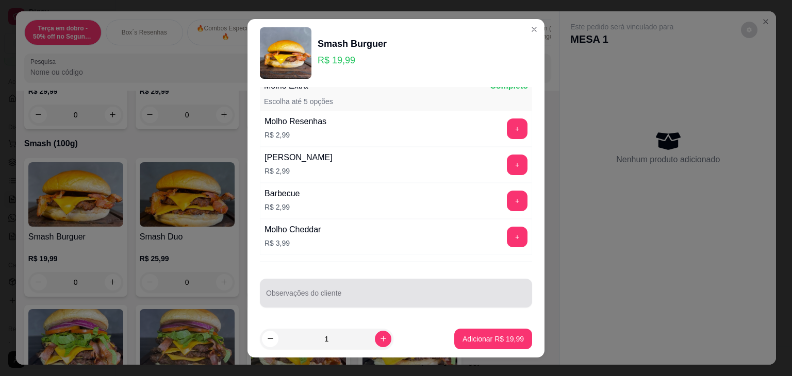
scroll to position [14, 0]
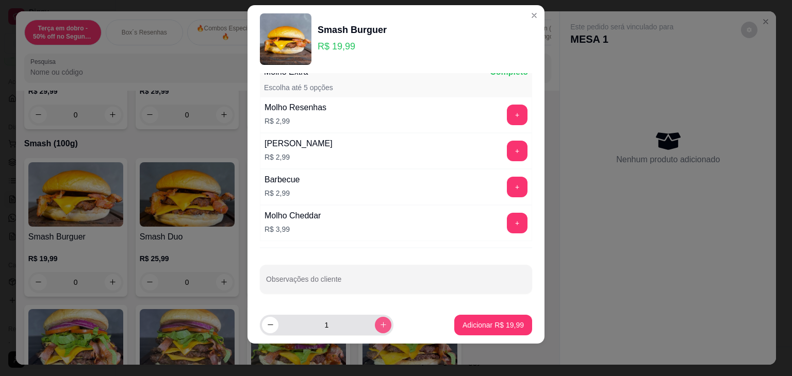
click at [371, 333] on div "1" at bounding box center [326, 325] width 129 height 21
click at [375, 317] on button "increase-product-quantity" at bounding box center [383, 325] width 17 height 17
type input "2"
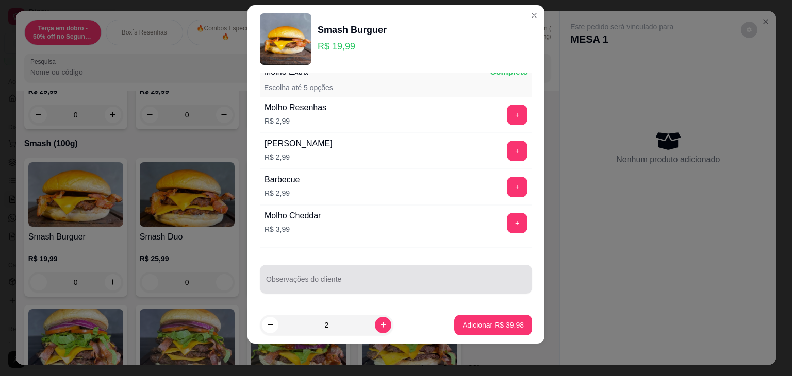
click at [356, 278] on input "Observações do cliente" at bounding box center [396, 283] width 260 height 10
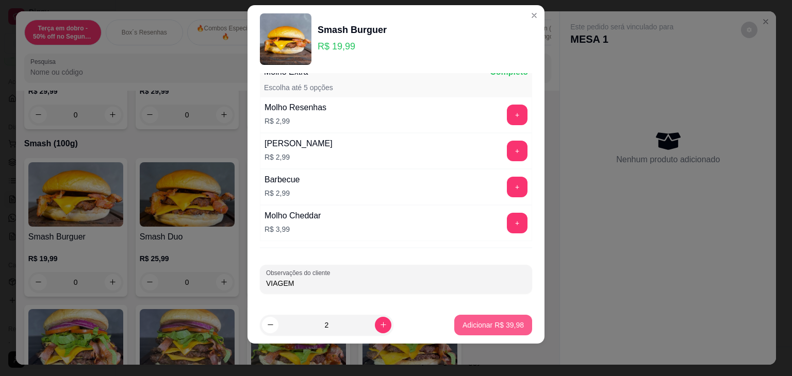
type input "VIAGEM"
click at [497, 320] on p "Adicionar R$ 39,98" at bounding box center [493, 325] width 61 height 10
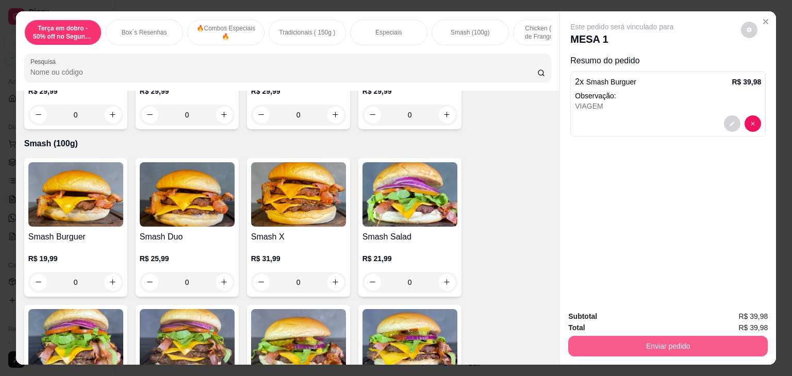
click at [607, 342] on button "Enviar pedido" at bounding box center [668, 346] width 200 height 21
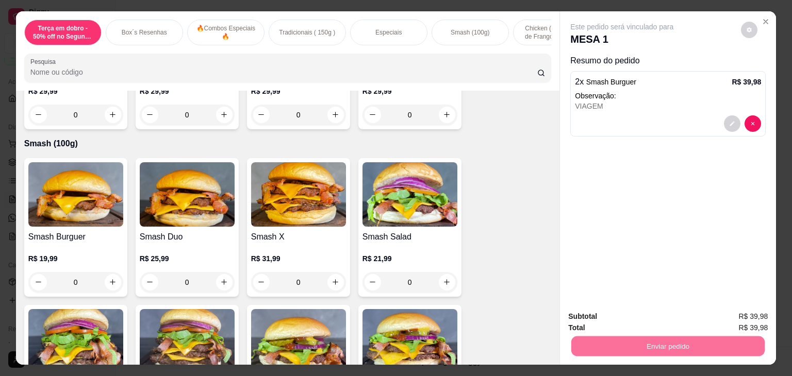
click at [644, 313] on button "Registrar cliente" at bounding box center [672, 317] width 68 height 20
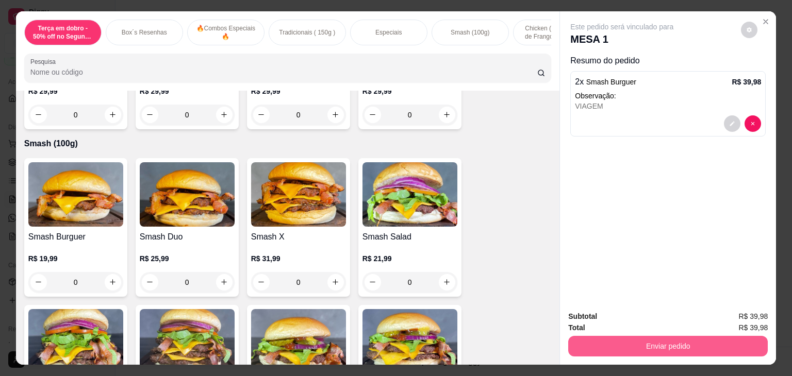
click at [640, 345] on button "Enviar pedido" at bounding box center [668, 346] width 200 height 21
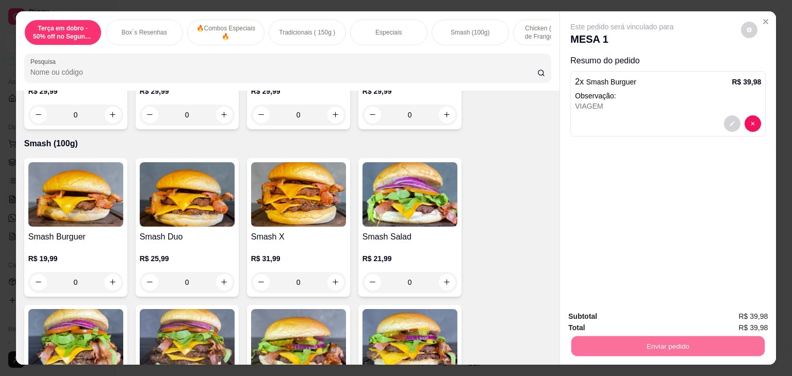
click at [754, 314] on button "Enviar pedido" at bounding box center [741, 317] width 58 height 20
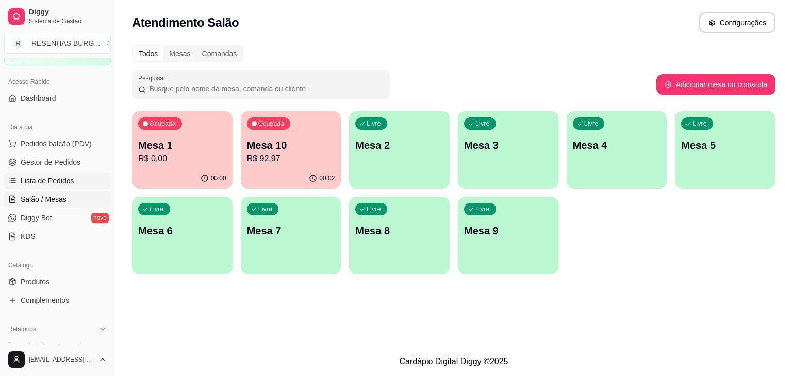
click at [58, 178] on span "Lista de Pedidos" at bounding box center [48, 181] width 54 height 10
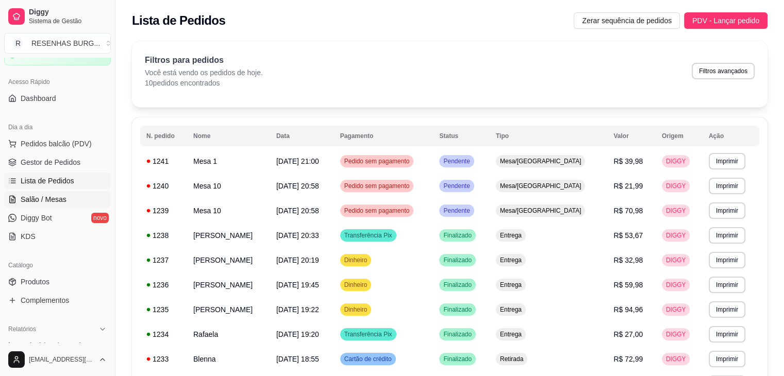
click at [62, 199] on span "Salão / Mesas" at bounding box center [44, 199] width 46 height 10
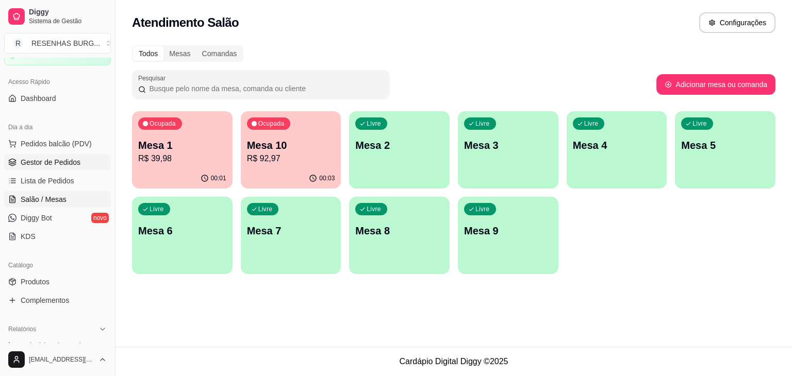
drag, startPoint x: 56, startPoint y: 164, endPoint x: 58, endPoint y: 159, distance: 5.6
click at [56, 164] on span "Gestor de Pedidos" at bounding box center [51, 162] width 60 height 10
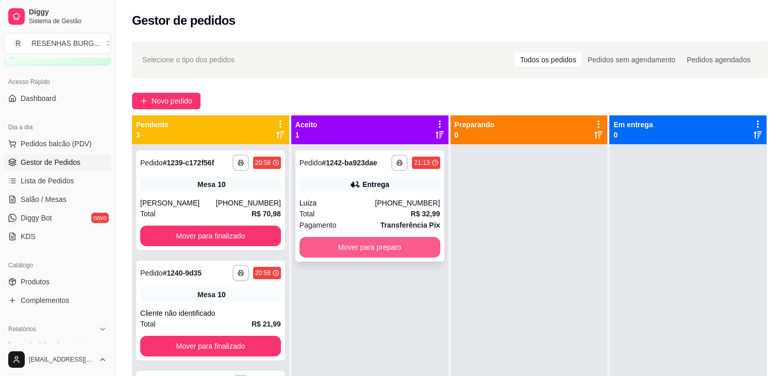
click at [345, 251] on button "Mover para preparo" at bounding box center [370, 247] width 141 height 21
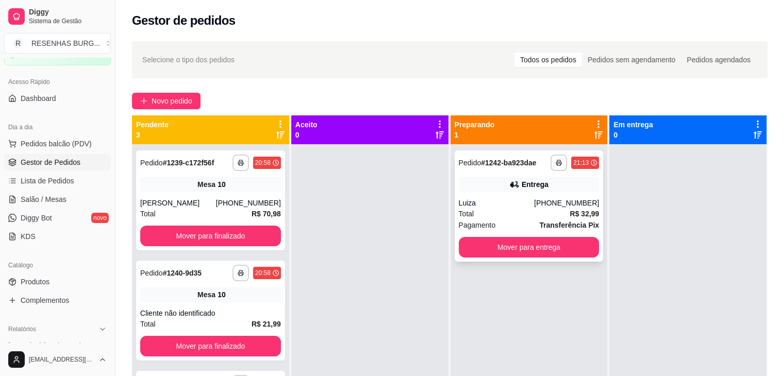
click at [532, 190] on div "Entrega" at bounding box center [529, 184] width 141 height 14
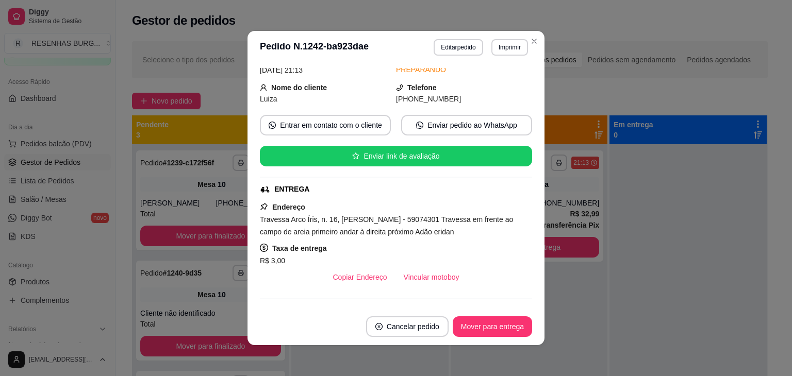
scroll to position [103, 0]
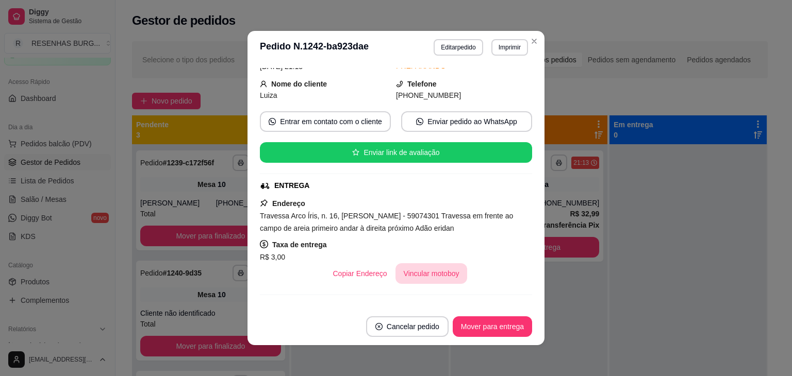
click at [408, 268] on button "Vincular motoboy" at bounding box center [432, 273] width 72 height 21
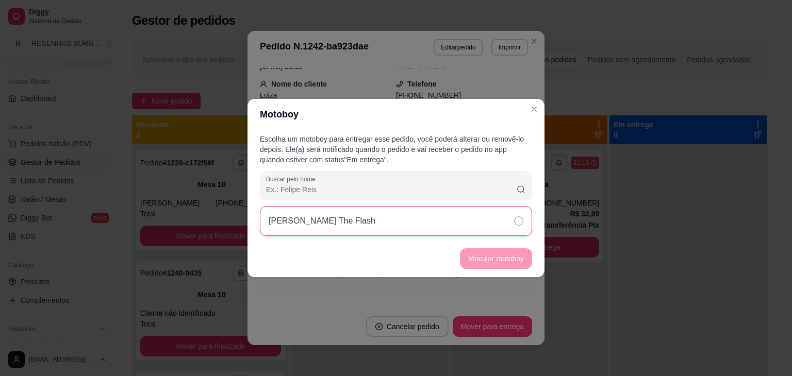
click at [507, 220] on div "[PERSON_NAME] The Flash" at bounding box center [396, 221] width 272 height 30
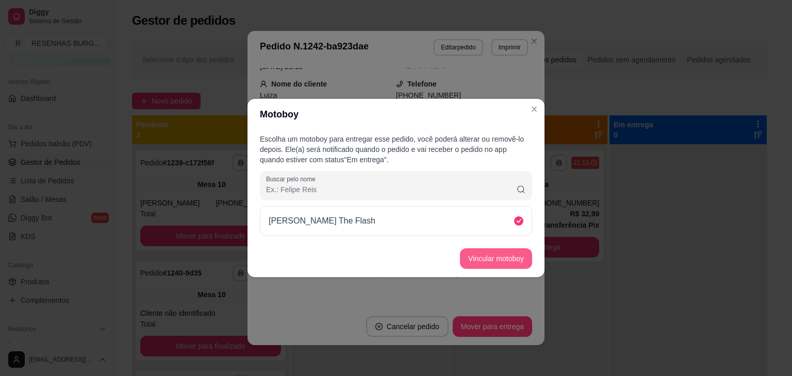
click at [510, 258] on button "Vincular motoboy" at bounding box center [496, 259] width 72 height 21
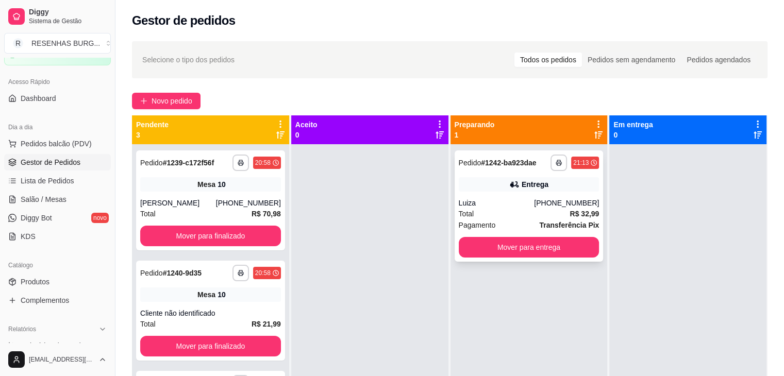
click at [509, 203] on div "Luiza" at bounding box center [497, 203] width 76 height 10
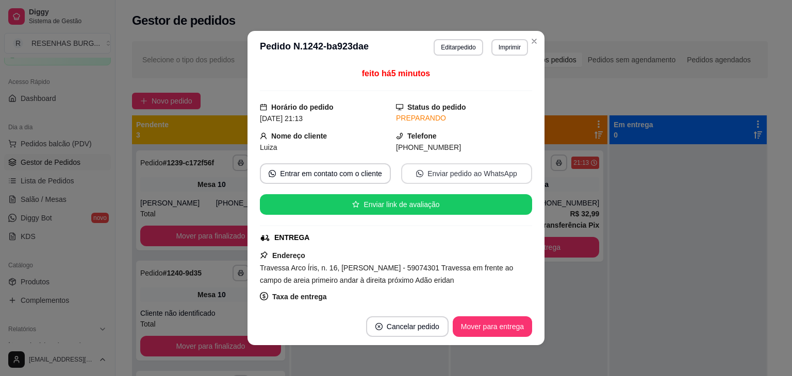
scroll to position [155, 0]
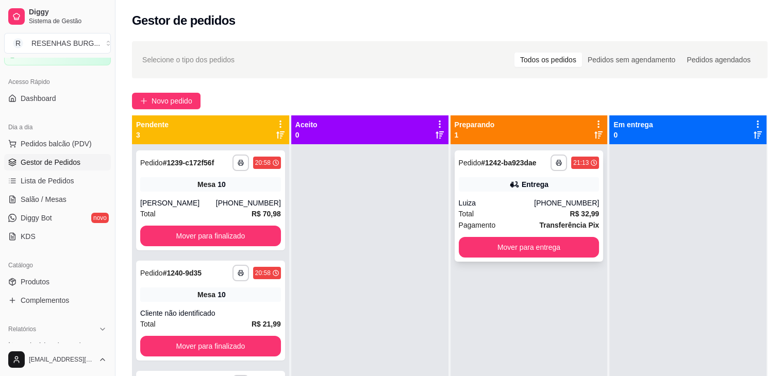
click at [512, 258] on div "**********" at bounding box center [529, 206] width 149 height 111
click at [544, 242] on button "Mover para entrega" at bounding box center [529, 247] width 141 height 21
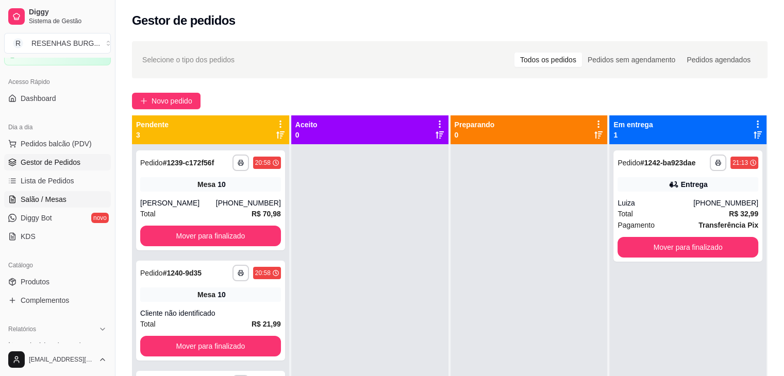
click at [65, 195] on link "Salão / Mesas" at bounding box center [57, 199] width 107 height 17
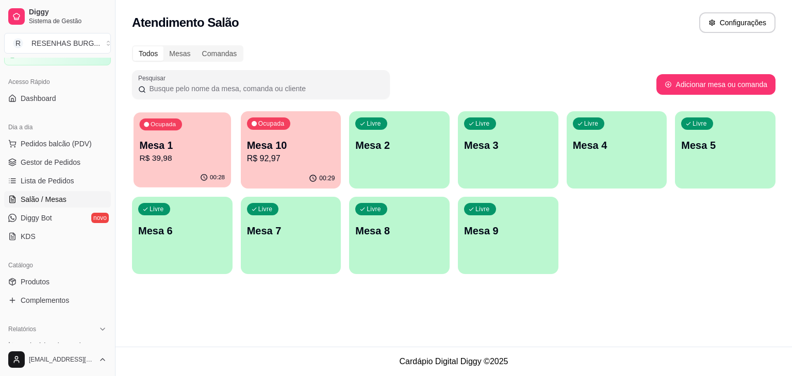
click at [190, 139] on p "Mesa 1" at bounding box center [183, 146] width 86 height 14
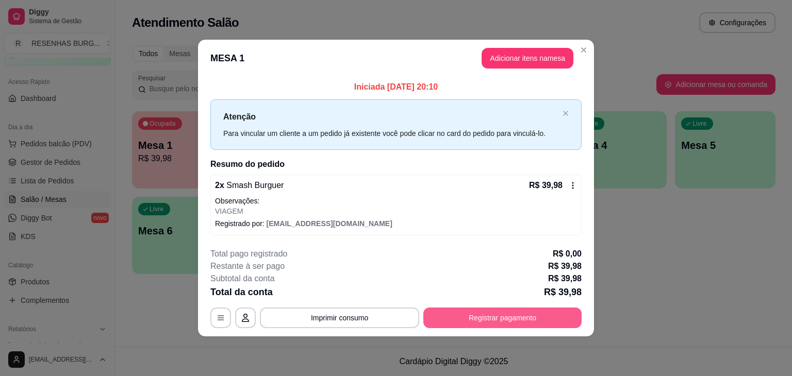
click at [477, 319] on button "Registrar pagamento" at bounding box center [502, 318] width 158 height 21
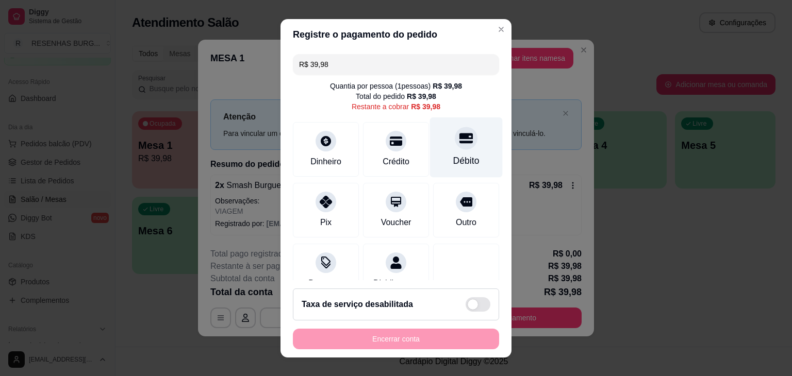
click at [453, 157] on div "Débito" at bounding box center [466, 160] width 26 height 13
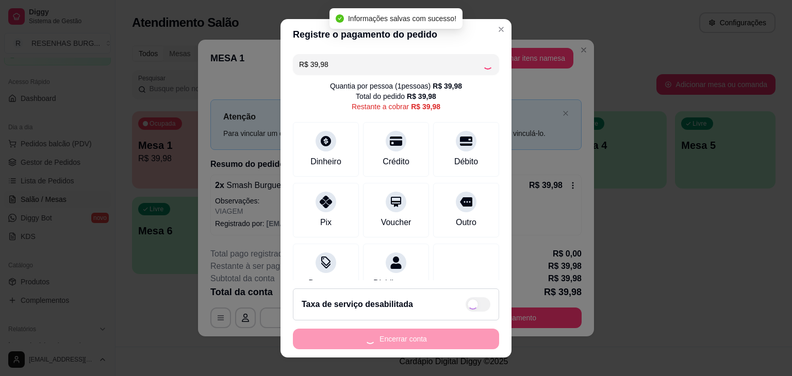
type input "R$ 0,00"
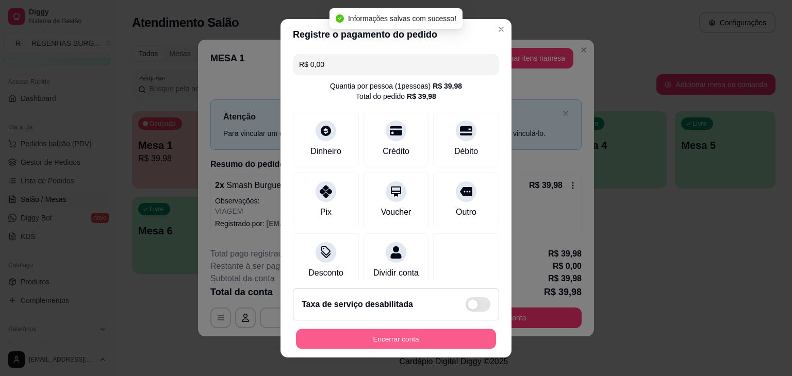
click at [416, 338] on button "Encerrar conta" at bounding box center [396, 339] width 200 height 20
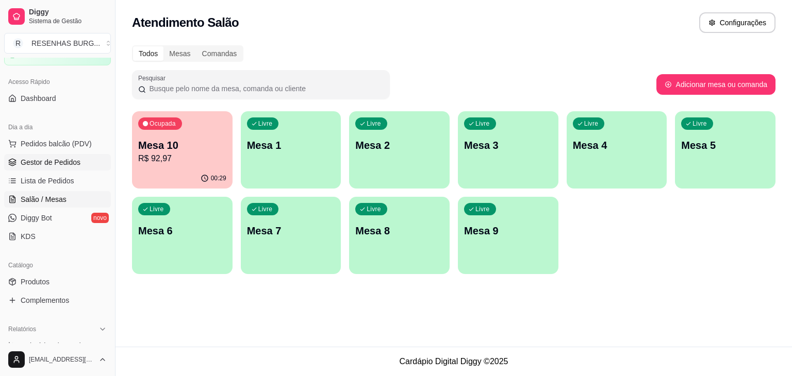
click at [64, 168] on link "Gestor de Pedidos" at bounding box center [57, 162] width 107 height 17
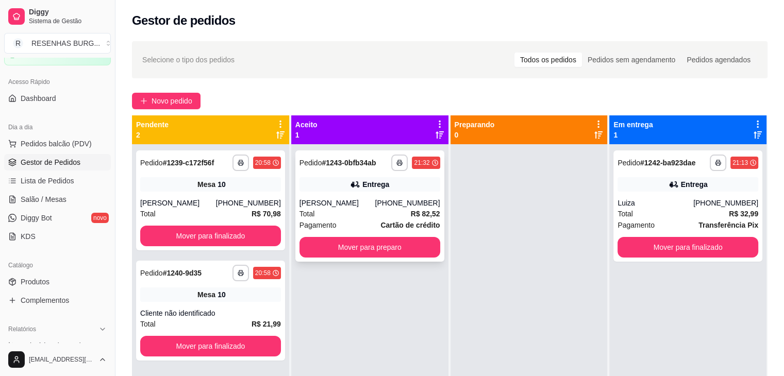
click at [350, 228] on div "Pagamento Cartão de crédito" at bounding box center [370, 225] width 141 height 11
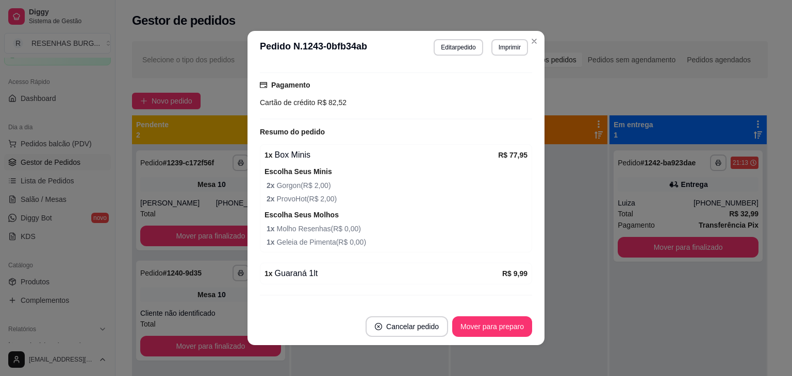
scroll to position [355, 0]
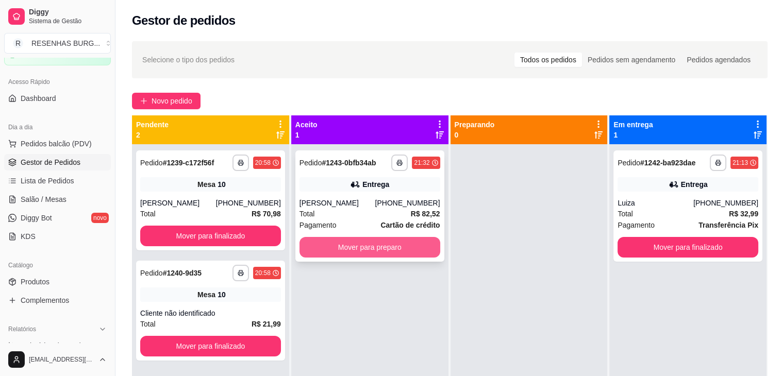
click at [389, 257] on button "Mover para preparo" at bounding box center [370, 247] width 141 height 21
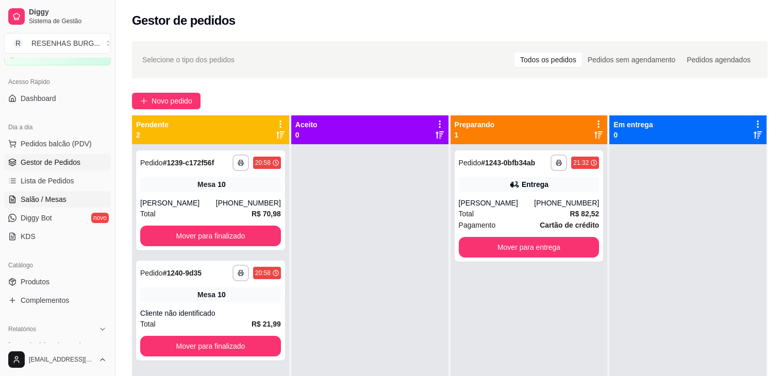
click at [47, 196] on span "Salão / Mesas" at bounding box center [44, 199] width 46 height 10
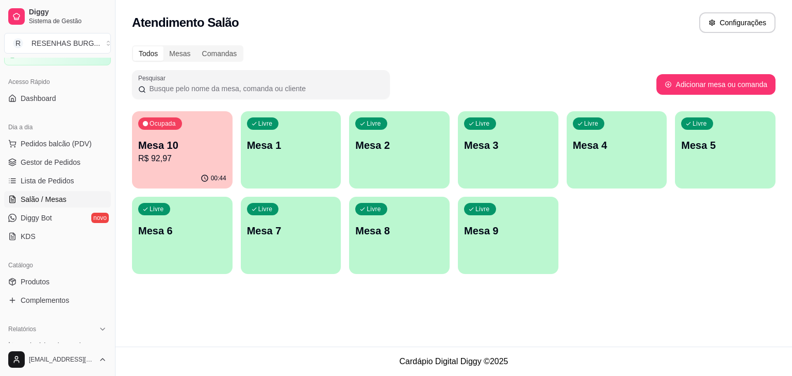
click at [167, 158] on p "R$ 92,97" at bounding box center [182, 159] width 88 height 12
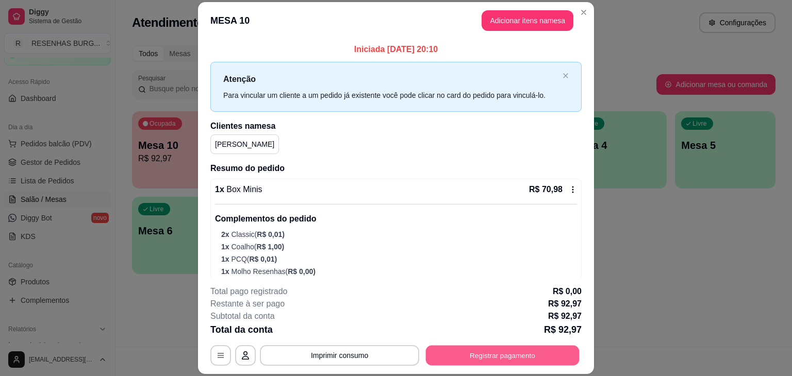
click at [483, 352] on button "Registrar pagamento" at bounding box center [503, 356] width 154 height 20
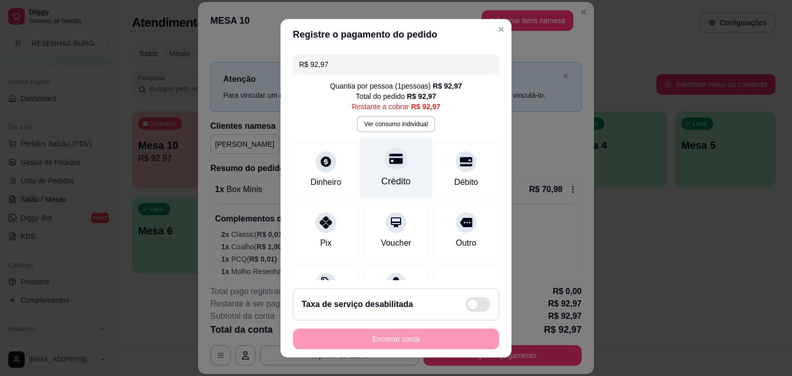
click at [394, 182] on div "Crédito" at bounding box center [396, 181] width 29 height 13
type input "R$ 0,00"
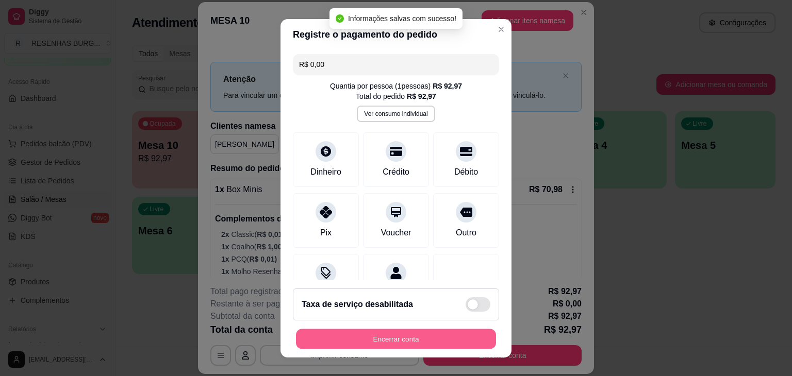
click at [422, 335] on button "Encerrar conta" at bounding box center [396, 339] width 200 height 20
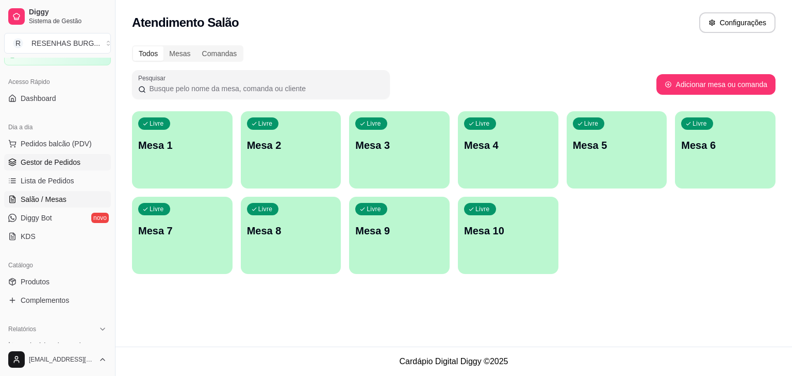
click at [58, 159] on span "Gestor de Pedidos" at bounding box center [51, 162] width 60 height 10
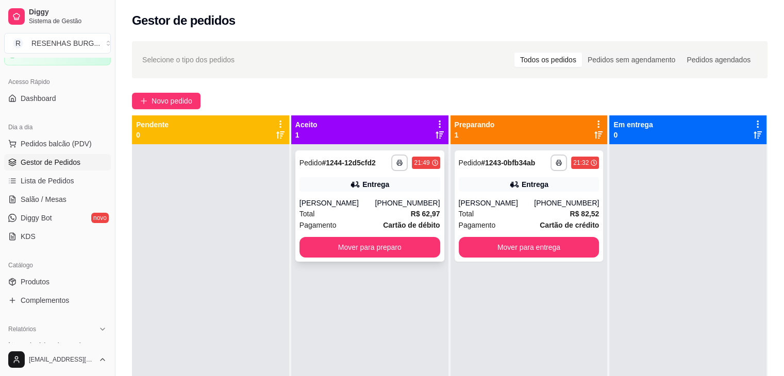
click at [341, 215] on div "Total R$ 62,97" at bounding box center [370, 213] width 141 height 11
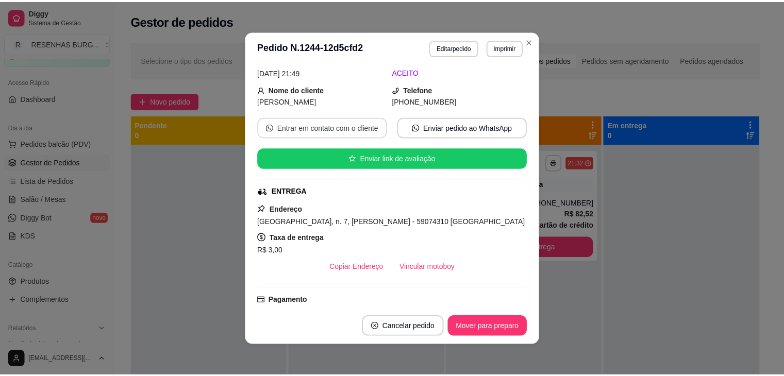
scroll to position [103, 0]
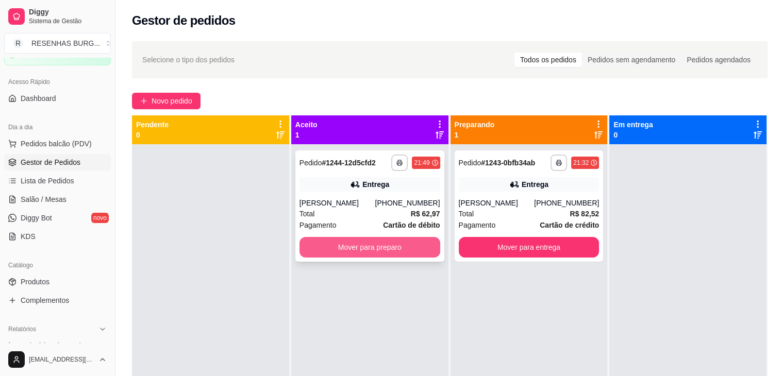
click at [405, 249] on button "Mover para preparo" at bounding box center [370, 247] width 141 height 21
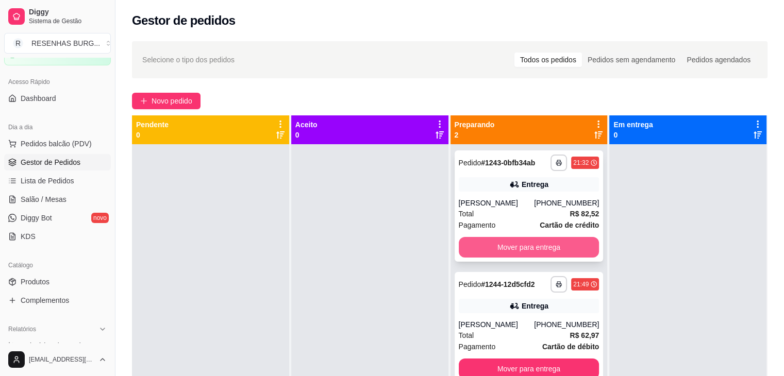
click at [559, 243] on button "Mover para entrega" at bounding box center [529, 247] width 141 height 21
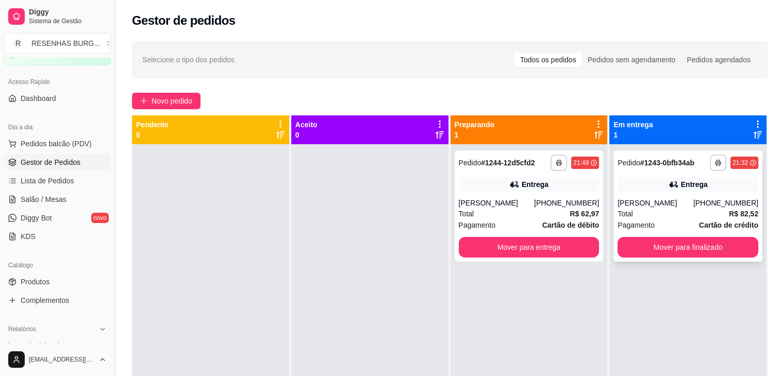
click at [687, 206] on div "[PERSON_NAME]" at bounding box center [656, 203] width 76 height 10
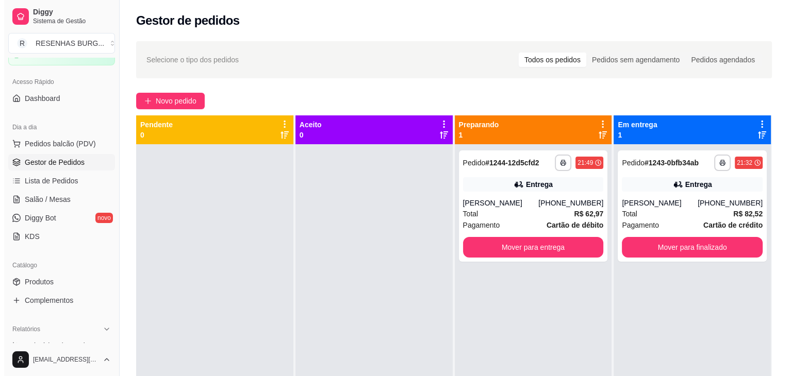
scroll to position [29, 0]
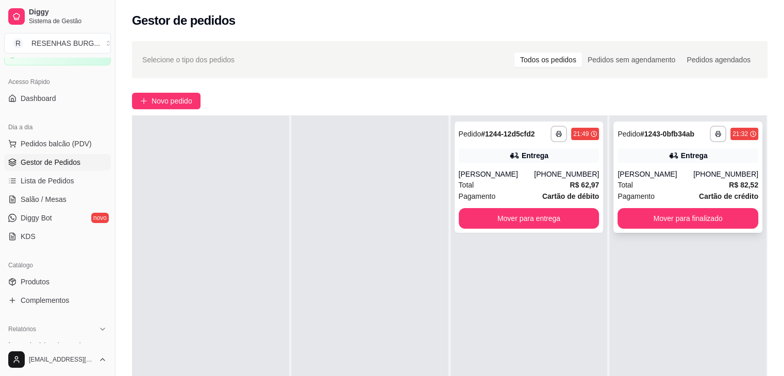
click at [690, 149] on div "Entrega" at bounding box center [688, 156] width 141 height 14
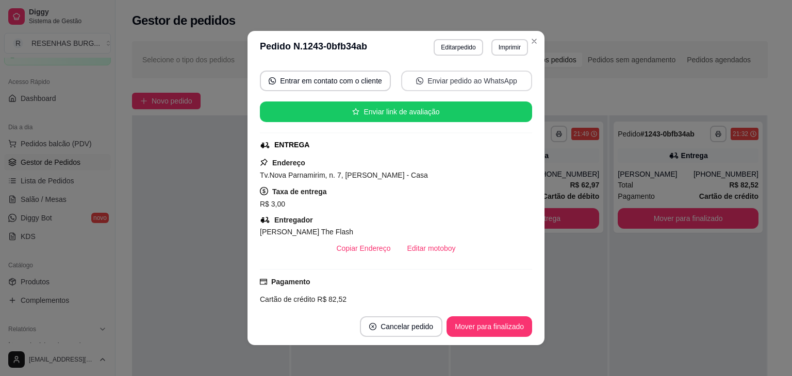
scroll to position [155, 0]
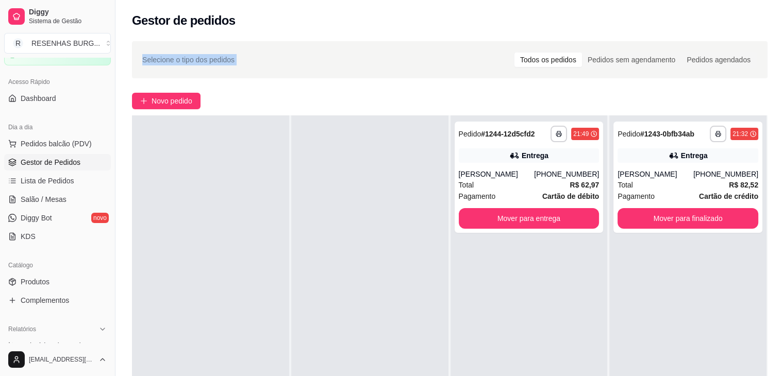
drag, startPoint x: 368, startPoint y: 24, endPoint x: 435, endPoint y: 119, distance: 115.9
click at [425, 110] on div "**********" at bounding box center [450, 252] width 669 height 504
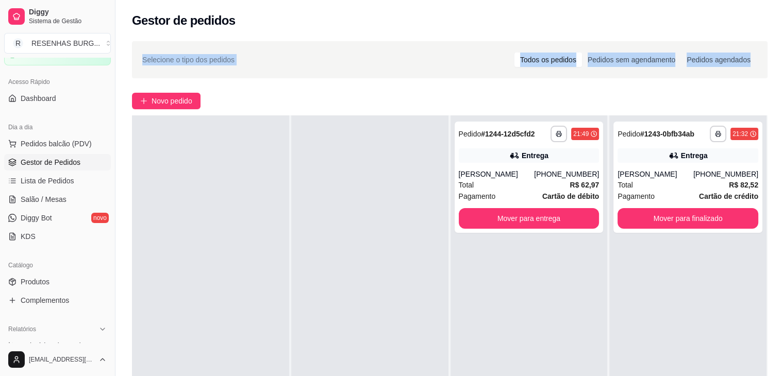
click at [352, 33] on div "Gestor de pedidos" at bounding box center [450, 17] width 669 height 35
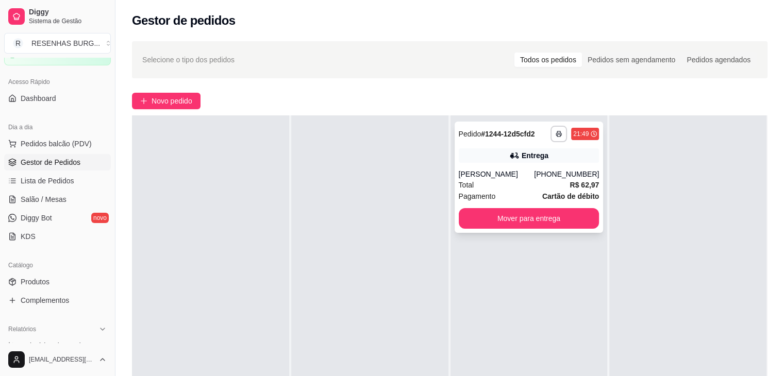
click at [547, 221] on button "Mover para entrega" at bounding box center [529, 218] width 141 height 21
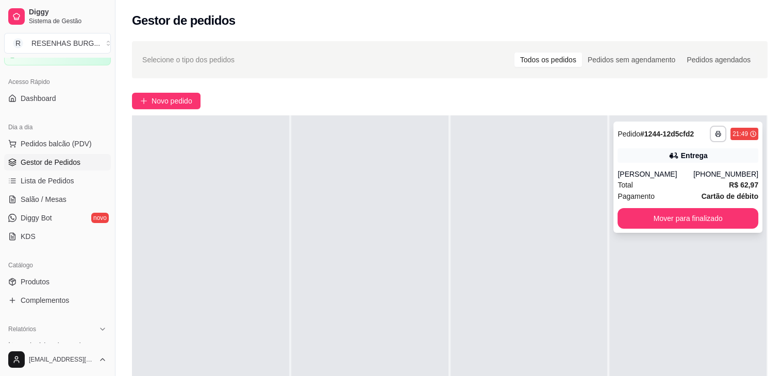
drag, startPoint x: 694, startPoint y: 194, endPoint x: 751, endPoint y: 203, distance: 57.4
click at [751, 203] on div "**********" at bounding box center [688, 177] width 149 height 111
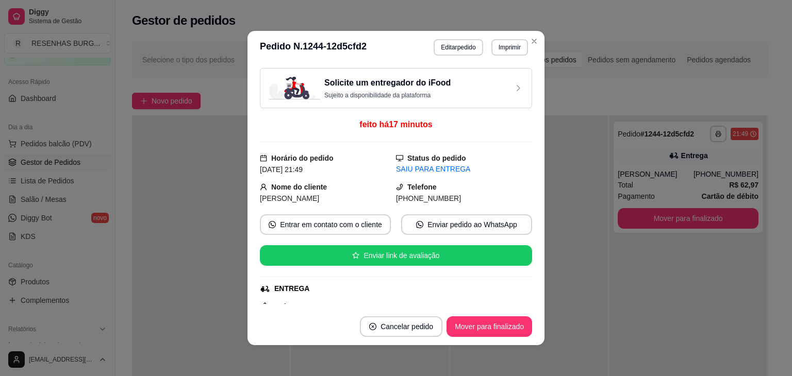
scroll to position [206, 0]
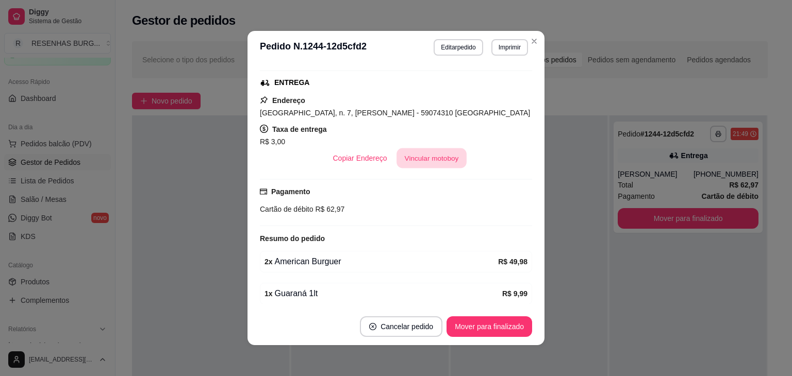
click at [422, 158] on button "Vincular motoboy" at bounding box center [432, 159] width 70 height 20
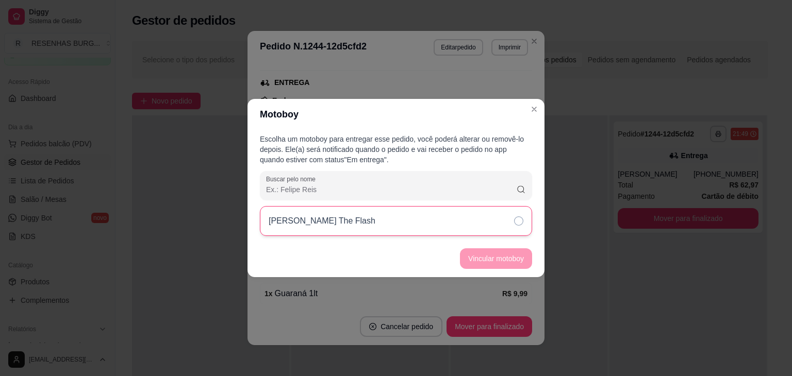
click at [528, 217] on div "[PERSON_NAME] The Flash" at bounding box center [396, 221] width 272 height 30
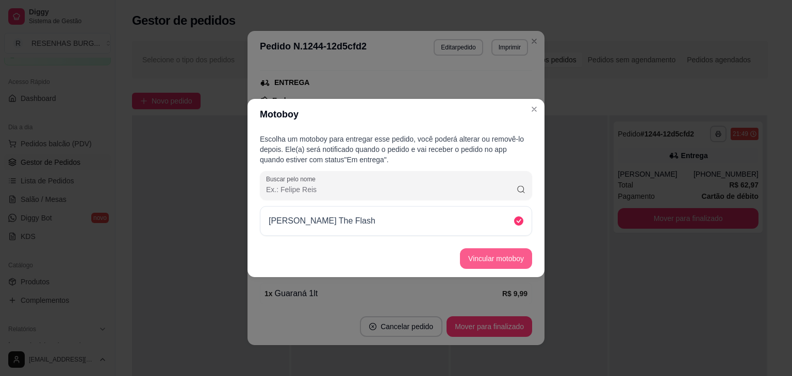
click at [506, 253] on button "Vincular motoboy" at bounding box center [496, 259] width 72 height 21
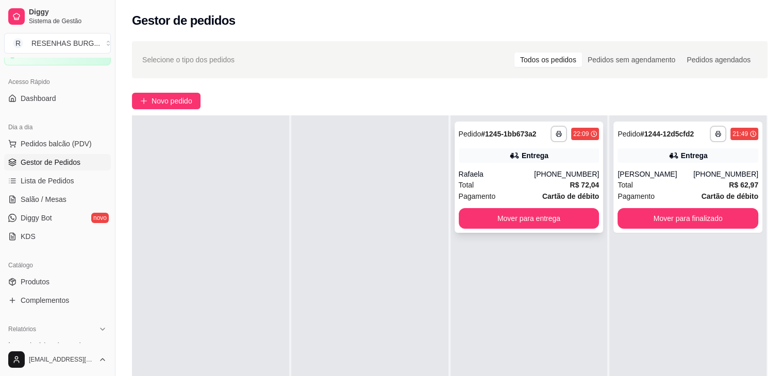
click at [493, 174] on div "Rafaela" at bounding box center [497, 174] width 76 height 10
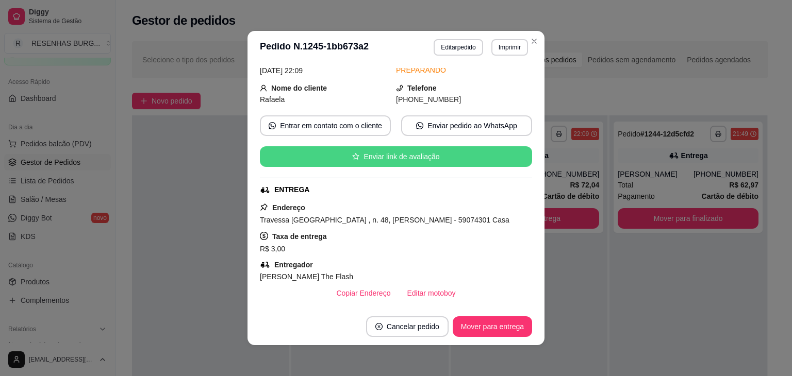
scroll to position [103, 0]
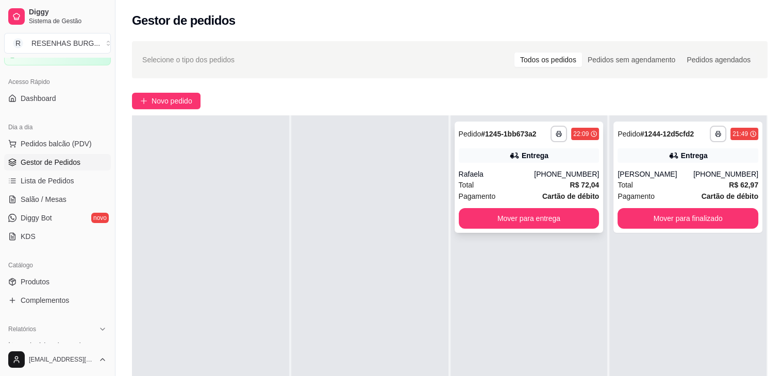
click at [535, 172] on div "Rafaela" at bounding box center [497, 174] width 76 height 10
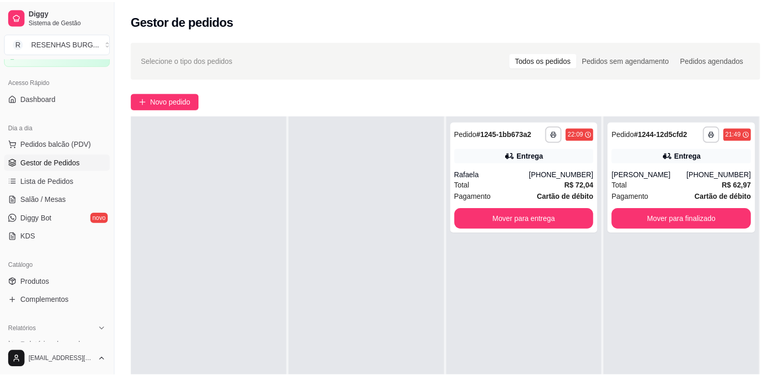
scroll to position [155, 0]
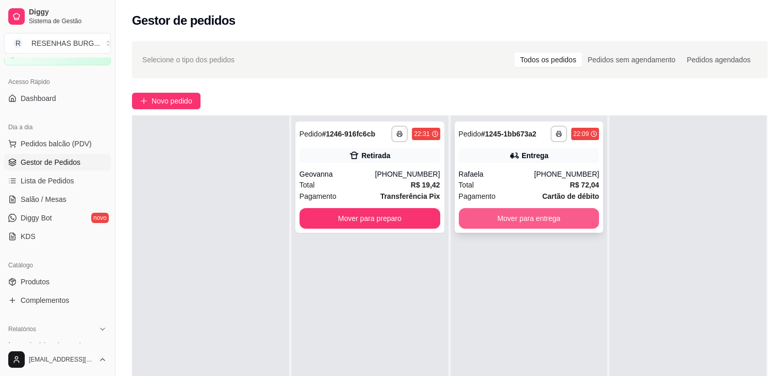
click at [499, 221] on button "Mover para entrega" at bounding box center [529, 218] width 141 height 21
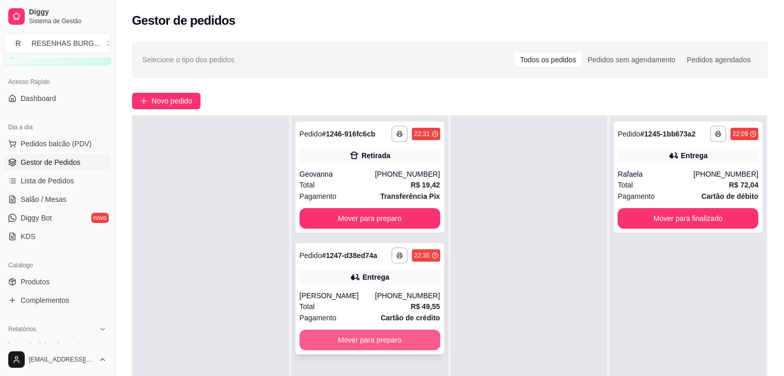
click at [368, 338] on button "Mover para preparo" at bounding box center [370, 340] width 141 height 21
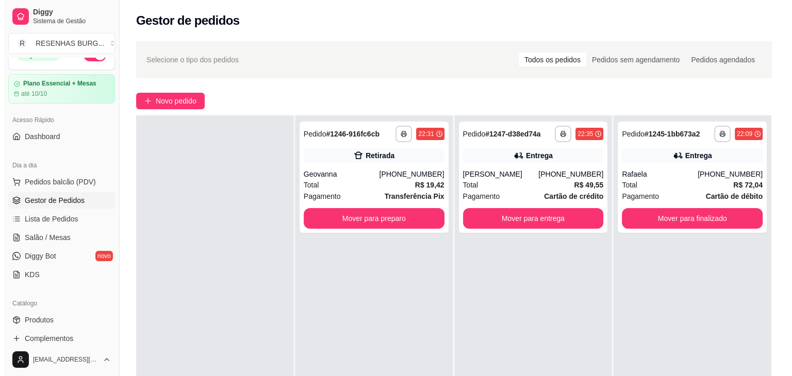
scroll to position [0, 0]
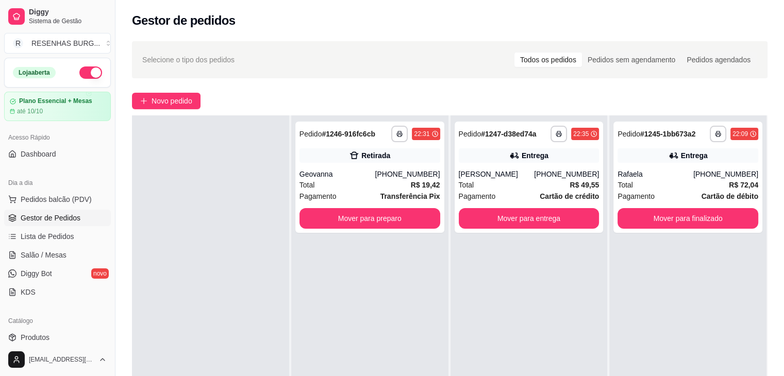
click at [80, 72] on button "button" at bounding box center [90, 73] width 23 height 12
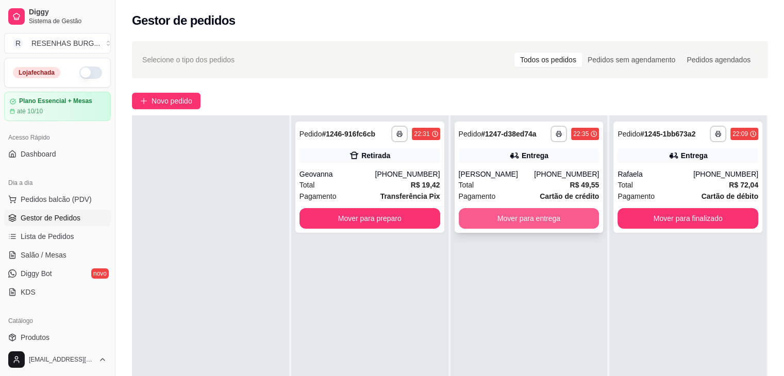
click at [509, 219] on button "Mover para entrega" at bounding box center [529, 218] width 141 height 21
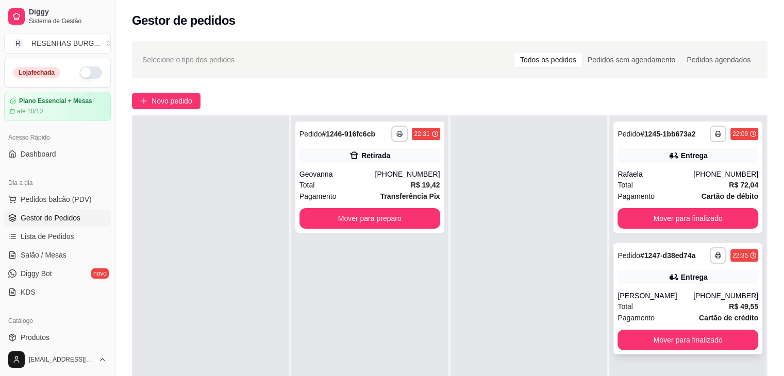
click at [658, 281] on div "Entrega" at bounding box center [688, 277] width 141 height 14
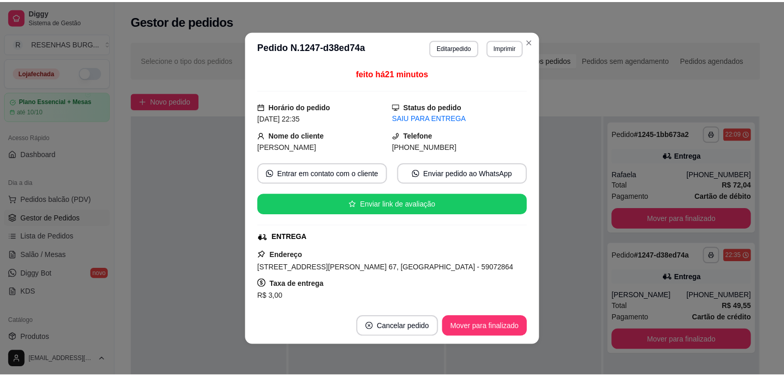
scroll to position [155, 0]
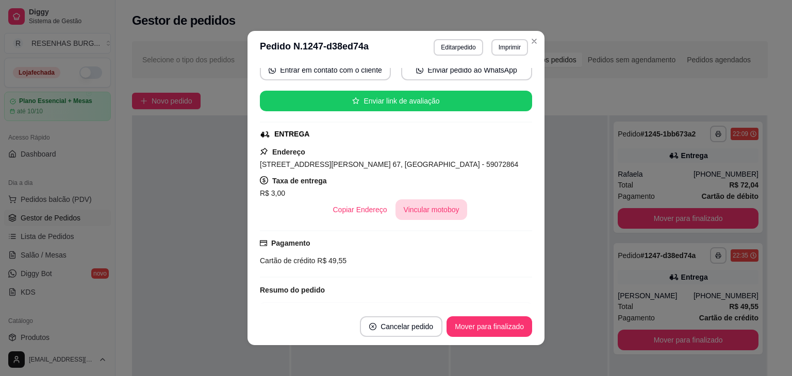
click at [434, 206] on button "Vincular motoboy" at bounding box center [432, 210] width 72 height 21
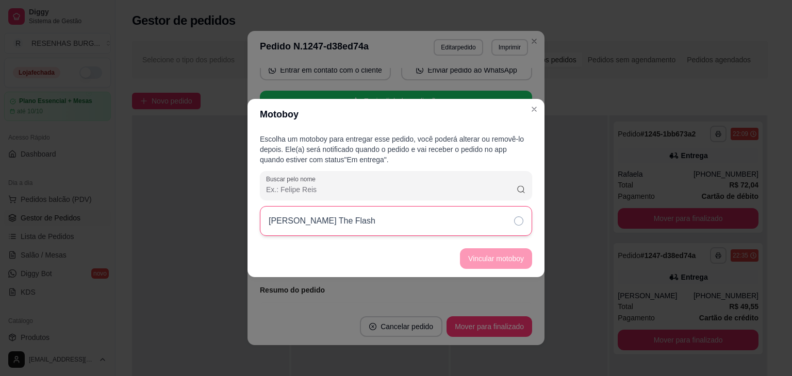
click at [498, 219] on div "[PERSON_NAME] The Flash" at bounding box center [396, 221] width 272 height 30
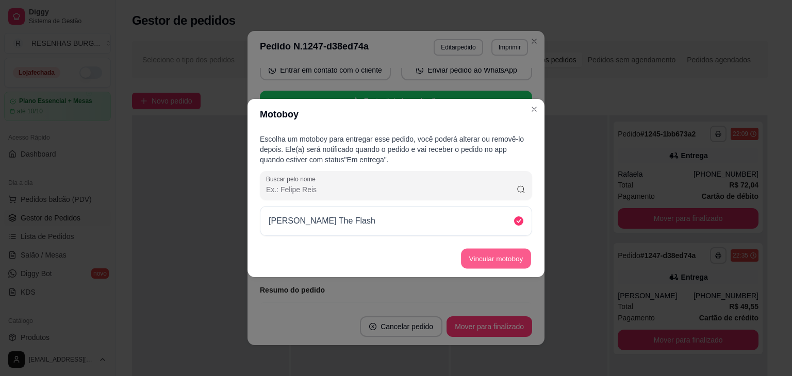
click at [503, 256] on button "Vincular motoboy" at bounding box center [496, 259] width 70 height 20
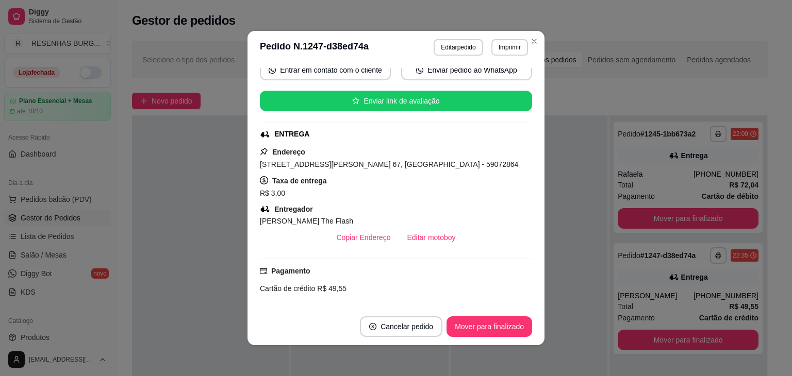
click at [533, 32] on header "**********" at bounding box center [396, 47] width 297 height 33
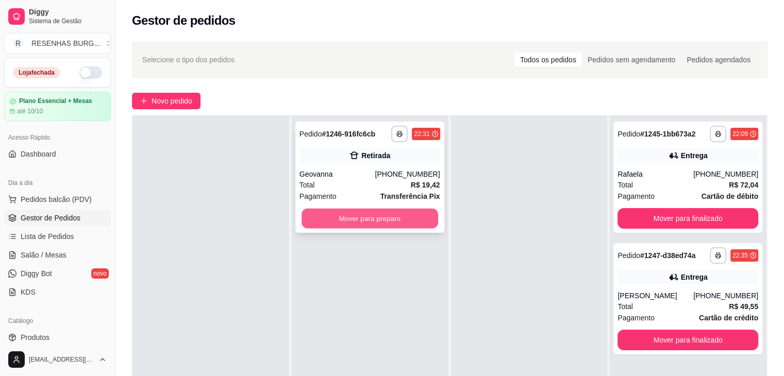
click at [372, 216] on button "Mover para preparo" at bounding box center [370, 219] width 137 height 20
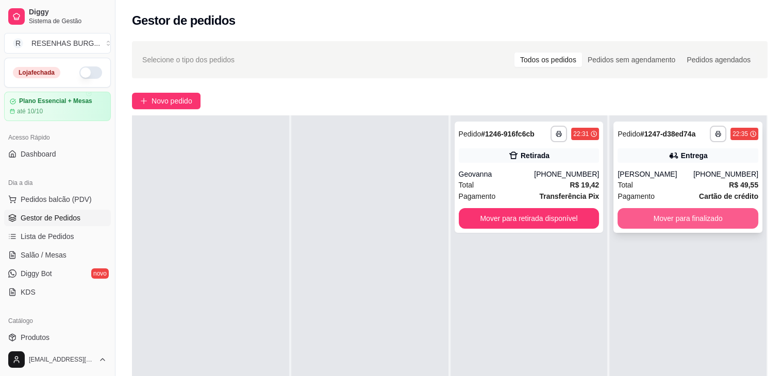
click at [657, 219] on button "Mover para finalizado" at bounding box center [688, 218] width 141 height 21
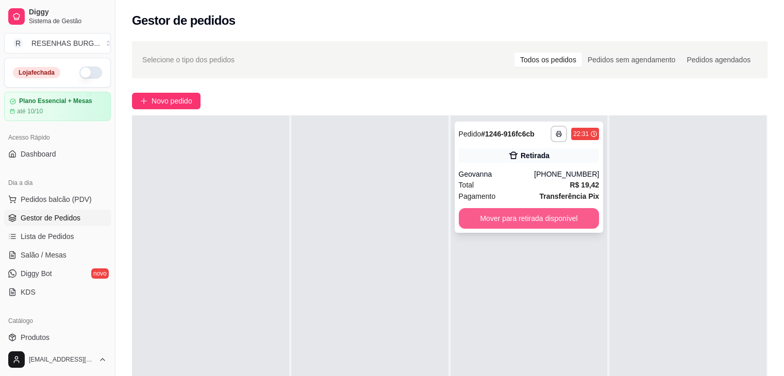
click at [534, 222] on button "Mover para retirada disponível" at bounding box center [529, 218] width 141 height 21
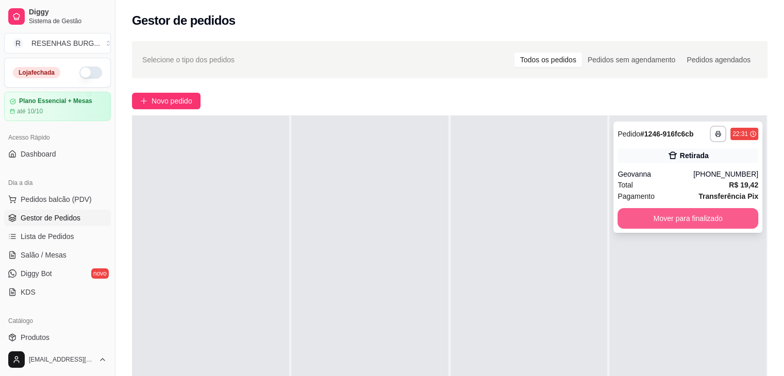
click at [679, 222] on button "Mover para finalizado" at bounding box center [688, 218] width 141 height 21
